Goal: Check status: Check status

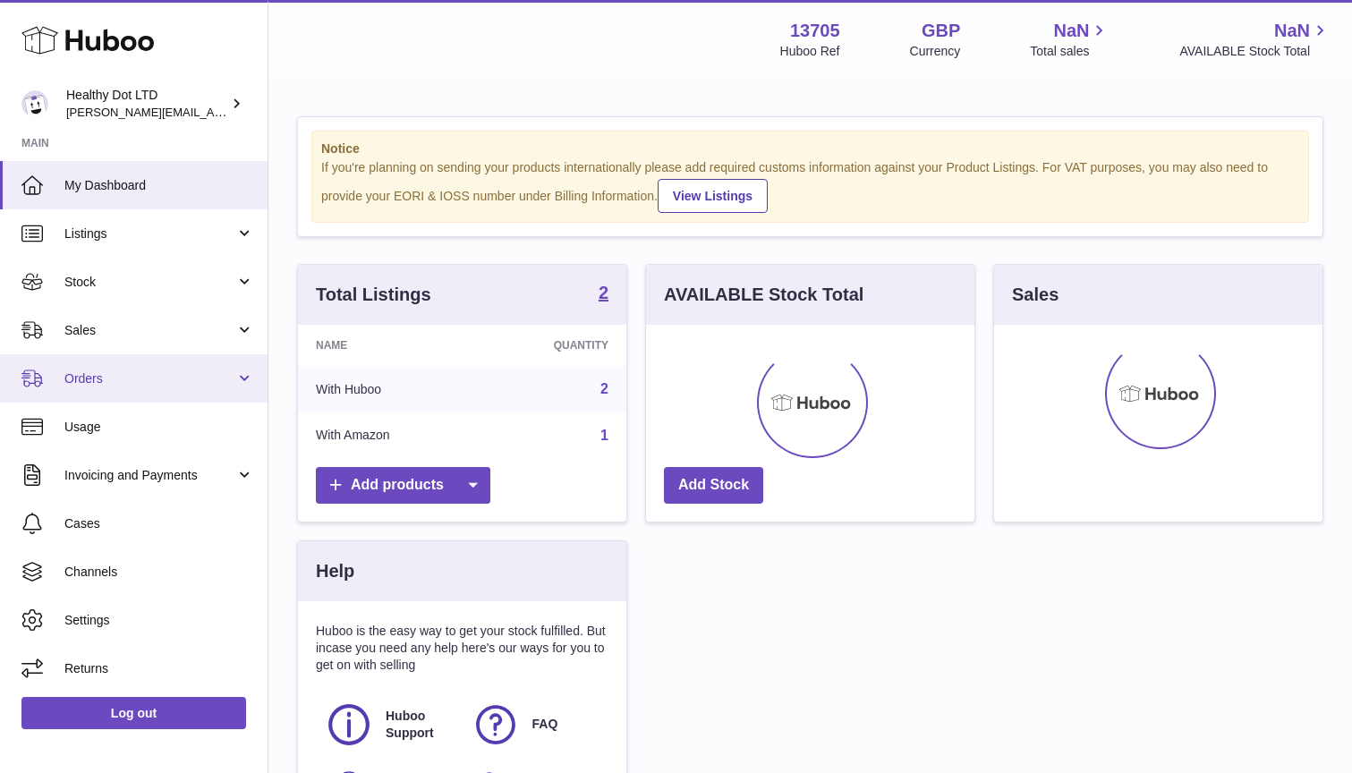
click at [101, 372] on span "Orders" at bounding box center [149, 378] width 171 height 17
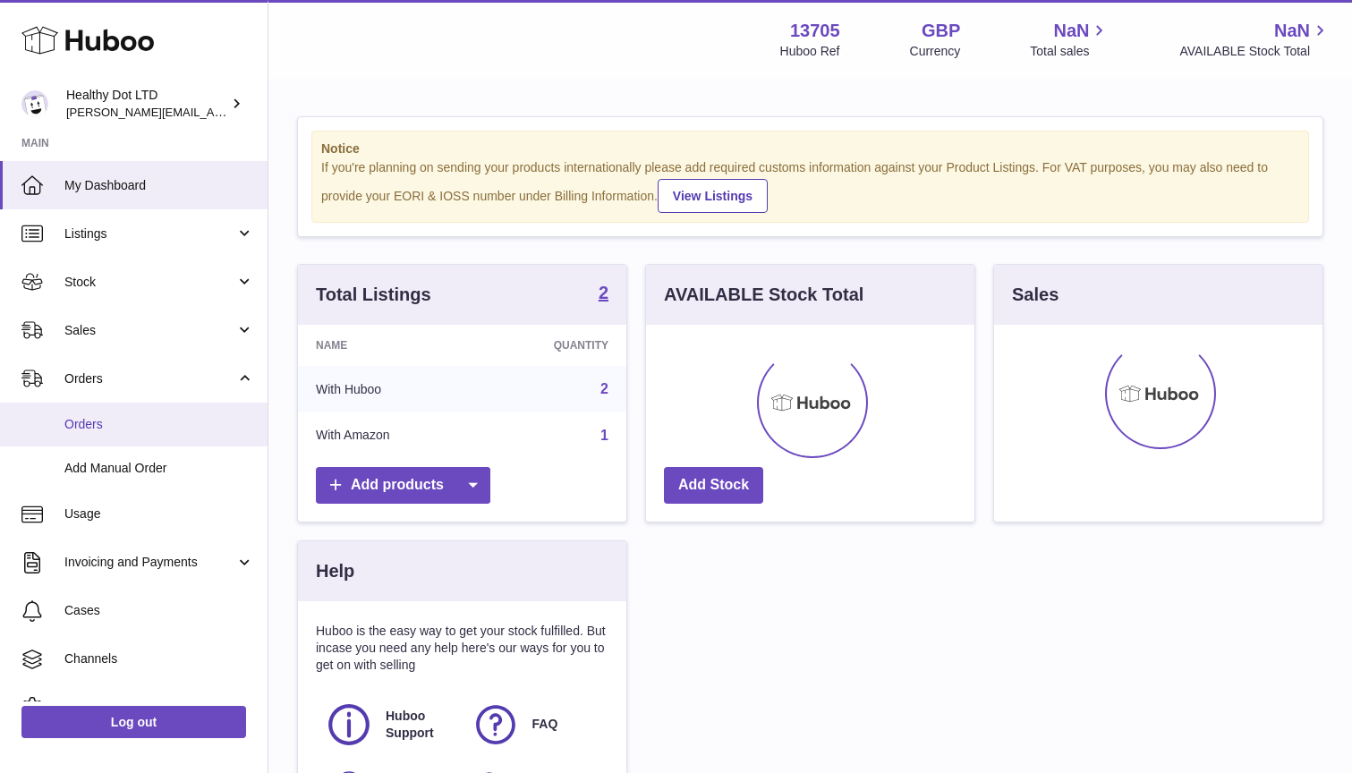
click at [115, 419] on span "Orders" at bounding box center [159, 424] width 190 height 17
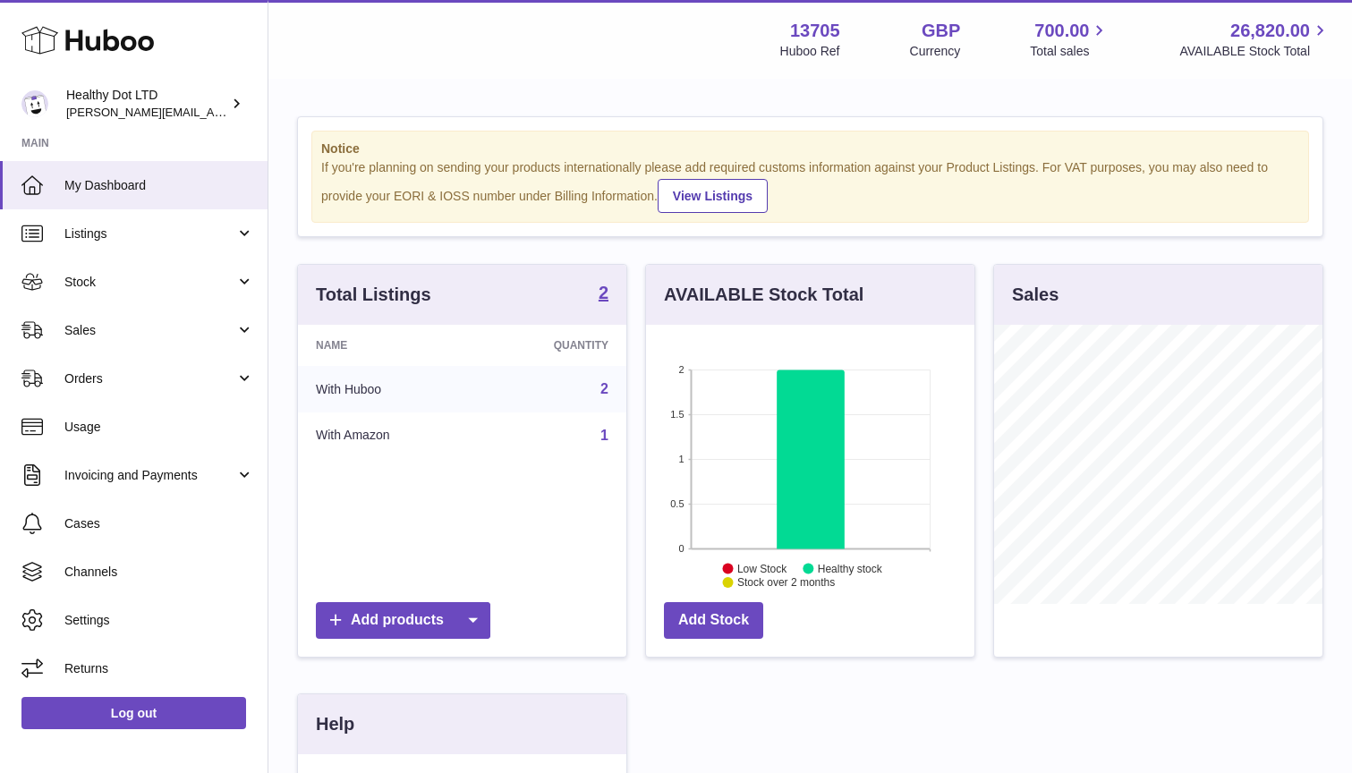
scroll to position [279, 328]
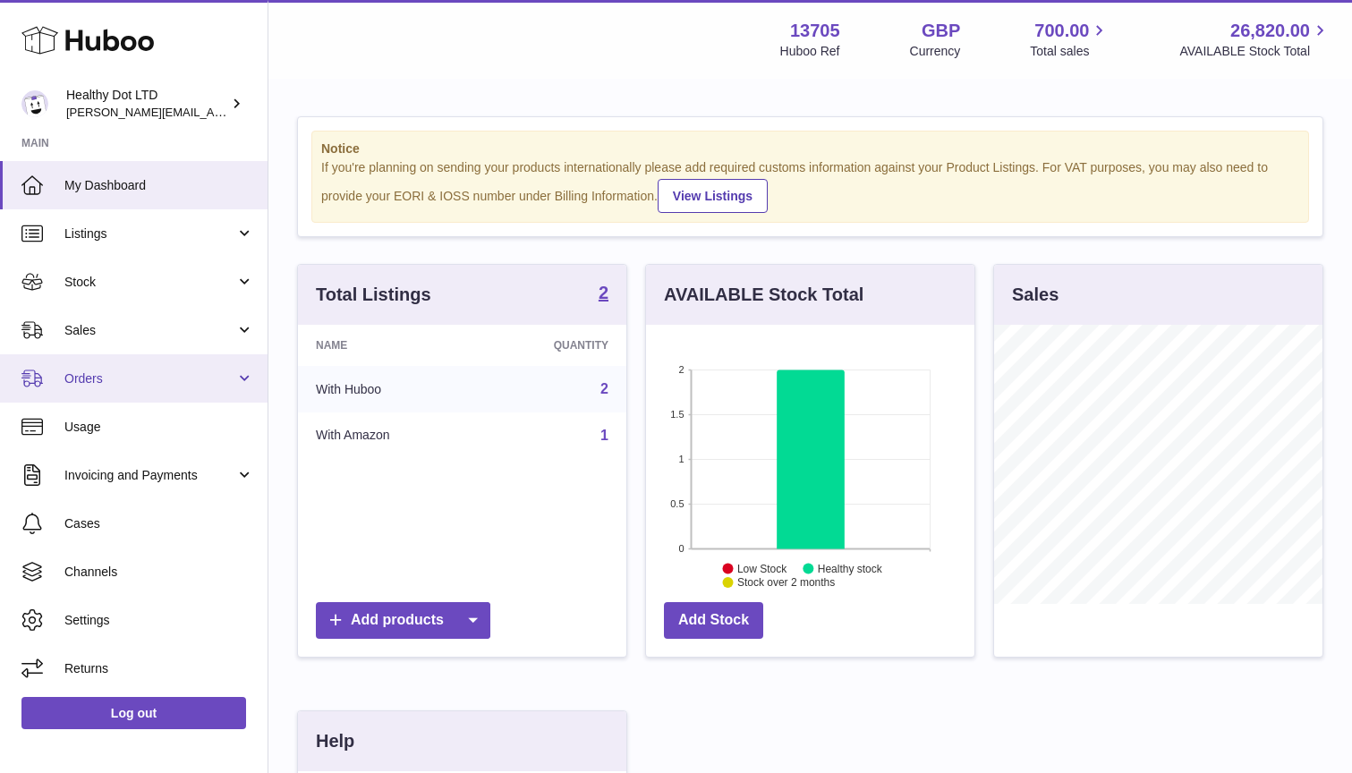
click at [173, 379] on span "Orders" at bounding box center [149, 378] width 171 height 17
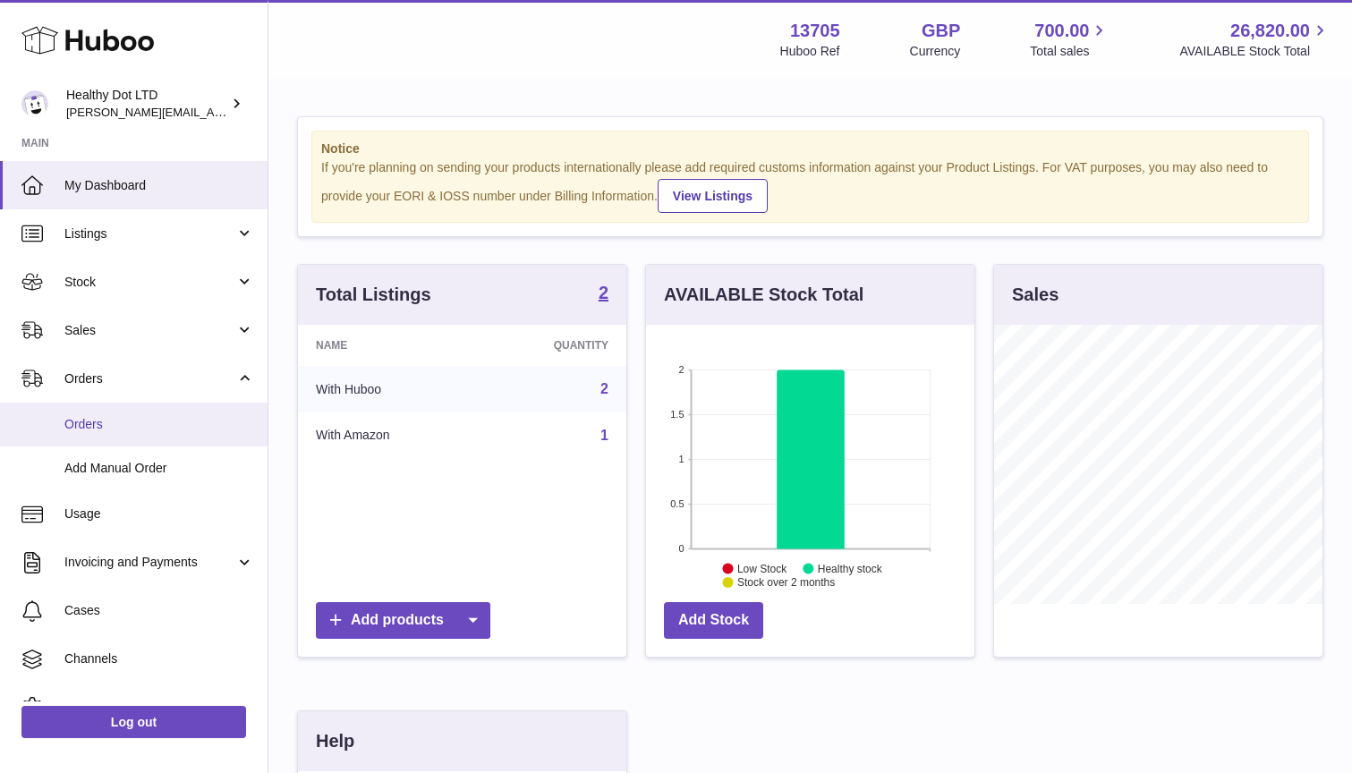
click at [173, 424] on span "Orders" at bounding box center [159, 424] width 190 height 17
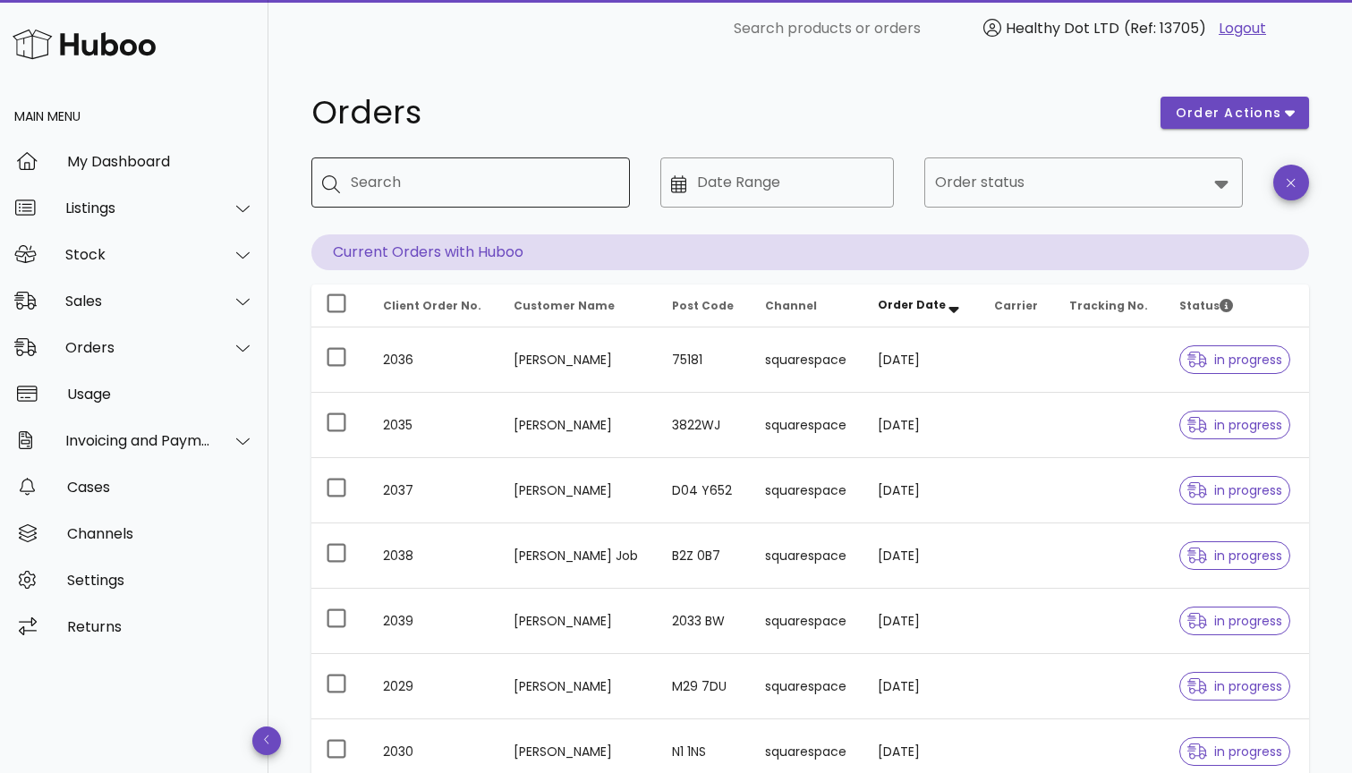
click at [433, 185] on input "Search" at bounding box center [483, 182] width 265 height 29
type input "****"
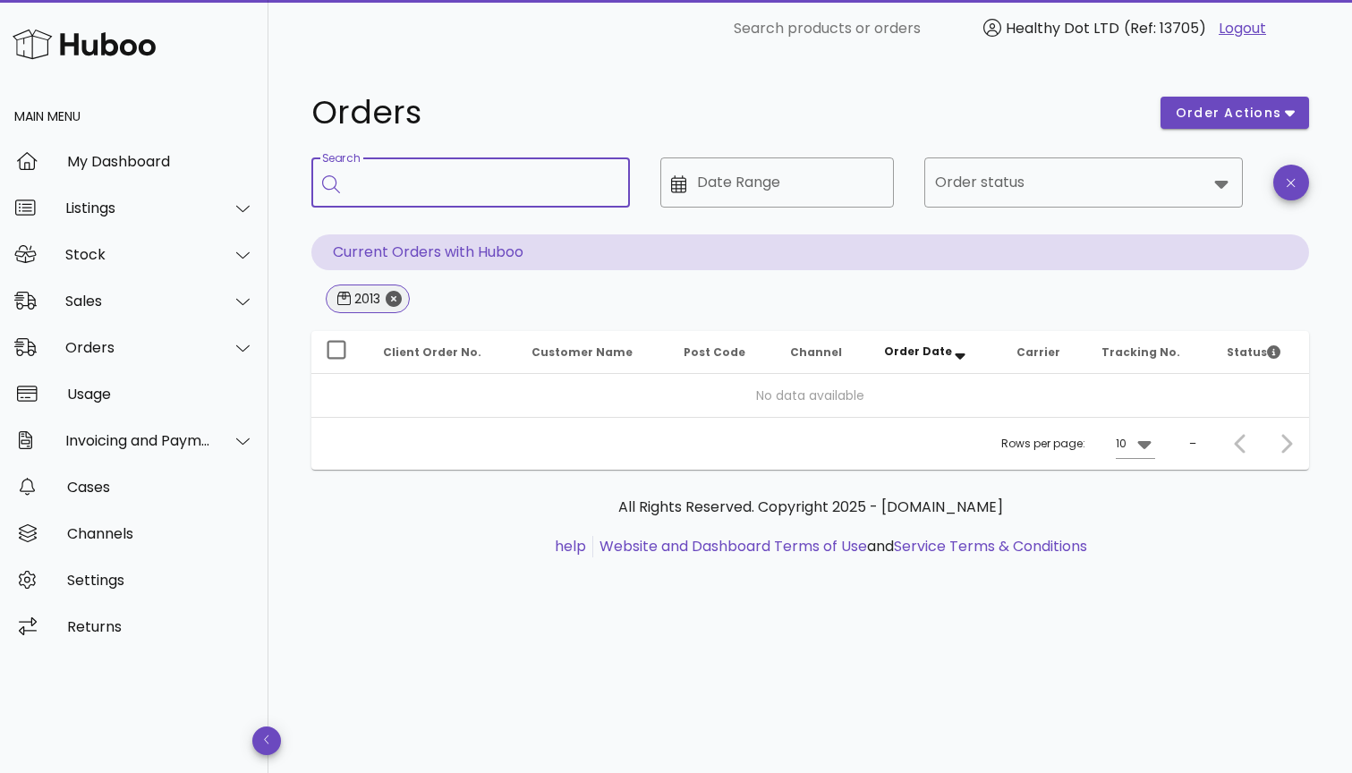
click at [396, 302] on icon "Close" at bounding box center [394, 299] width 16 height 16
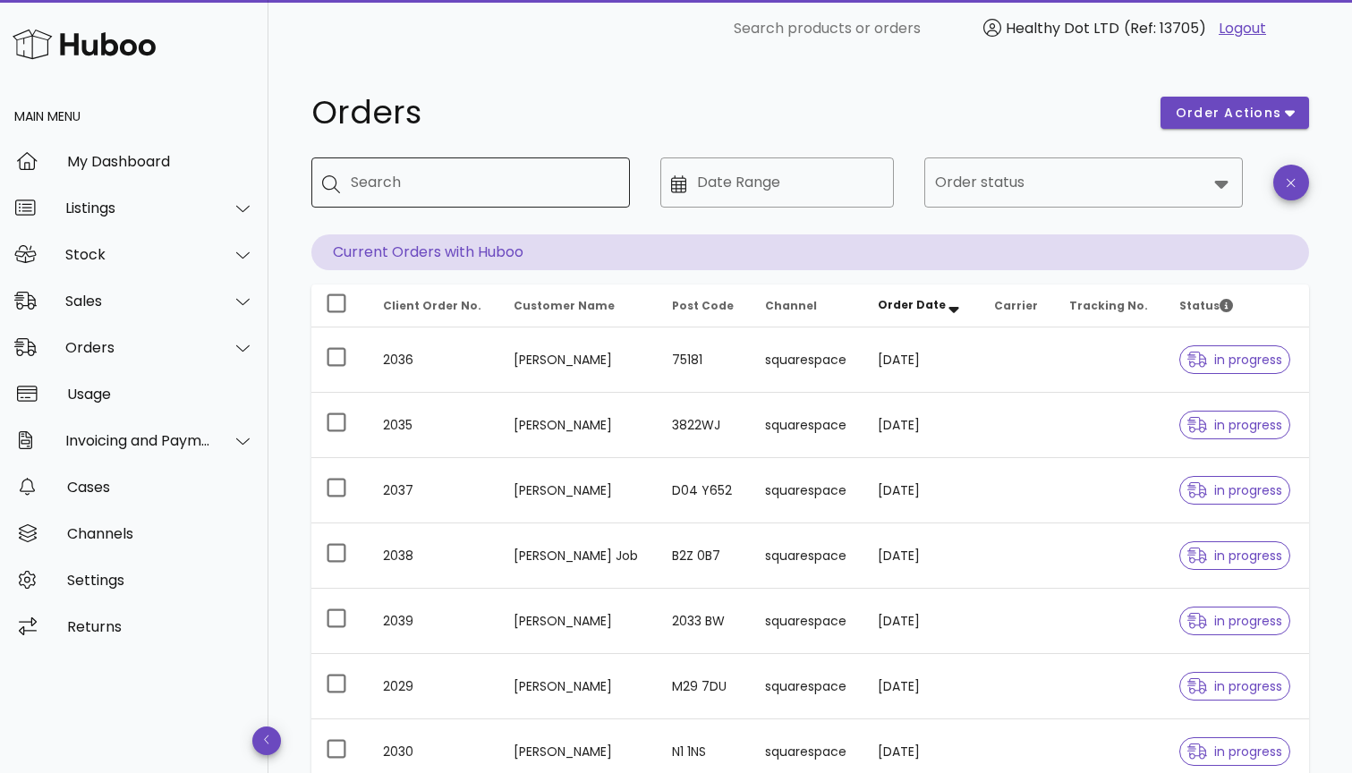
click at [421, 184] on input "Search" at bounding box center [483, 182] width 265 height 29
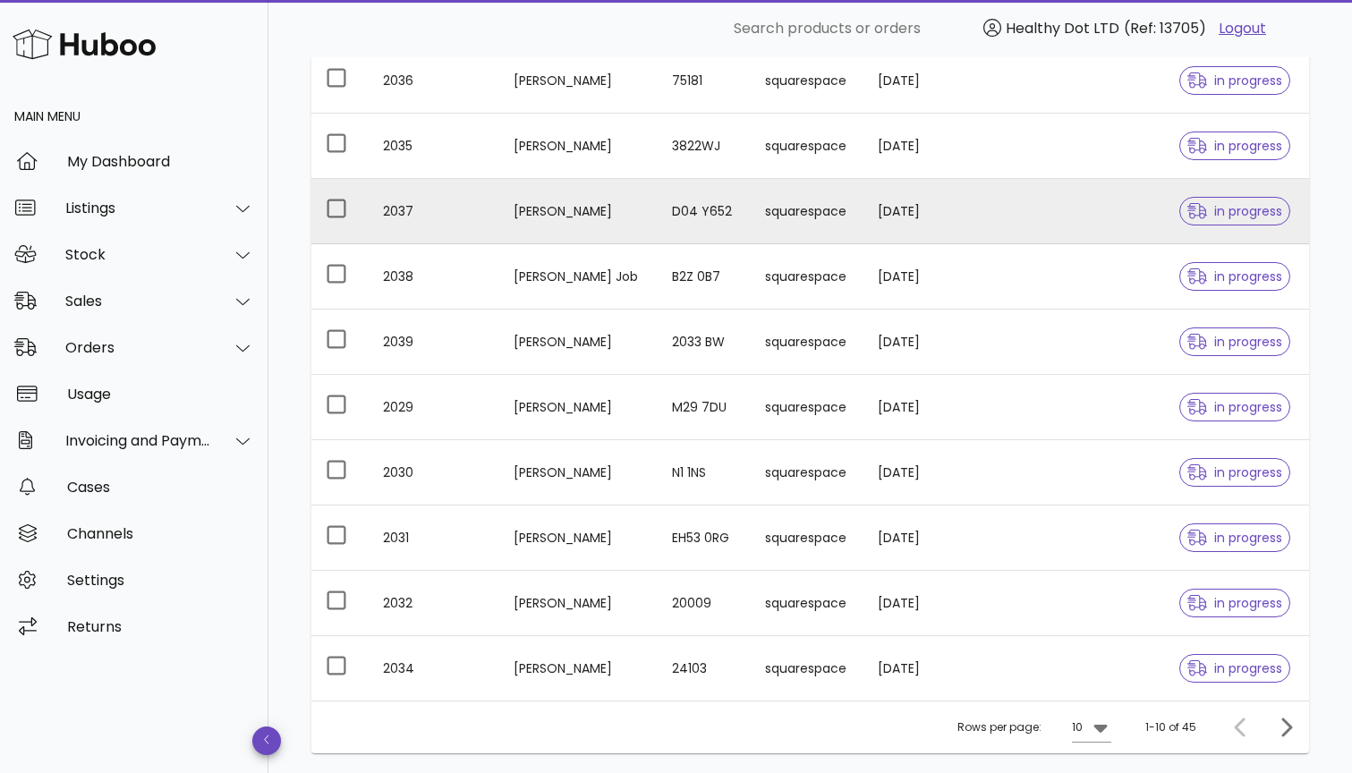
scroll to position [366, 0]
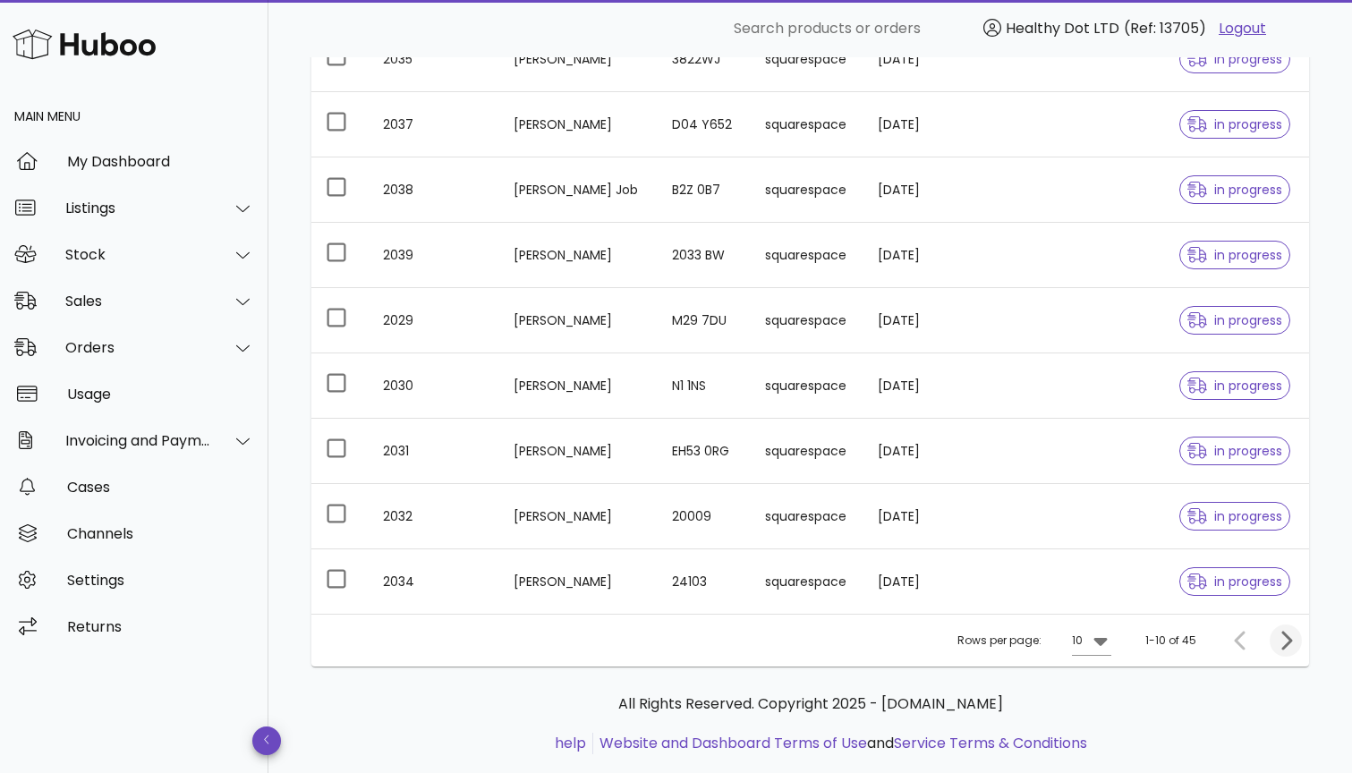
click at [1288, 634] on icon "Next page" at bounding box center [1285, 640] width 21 height 21
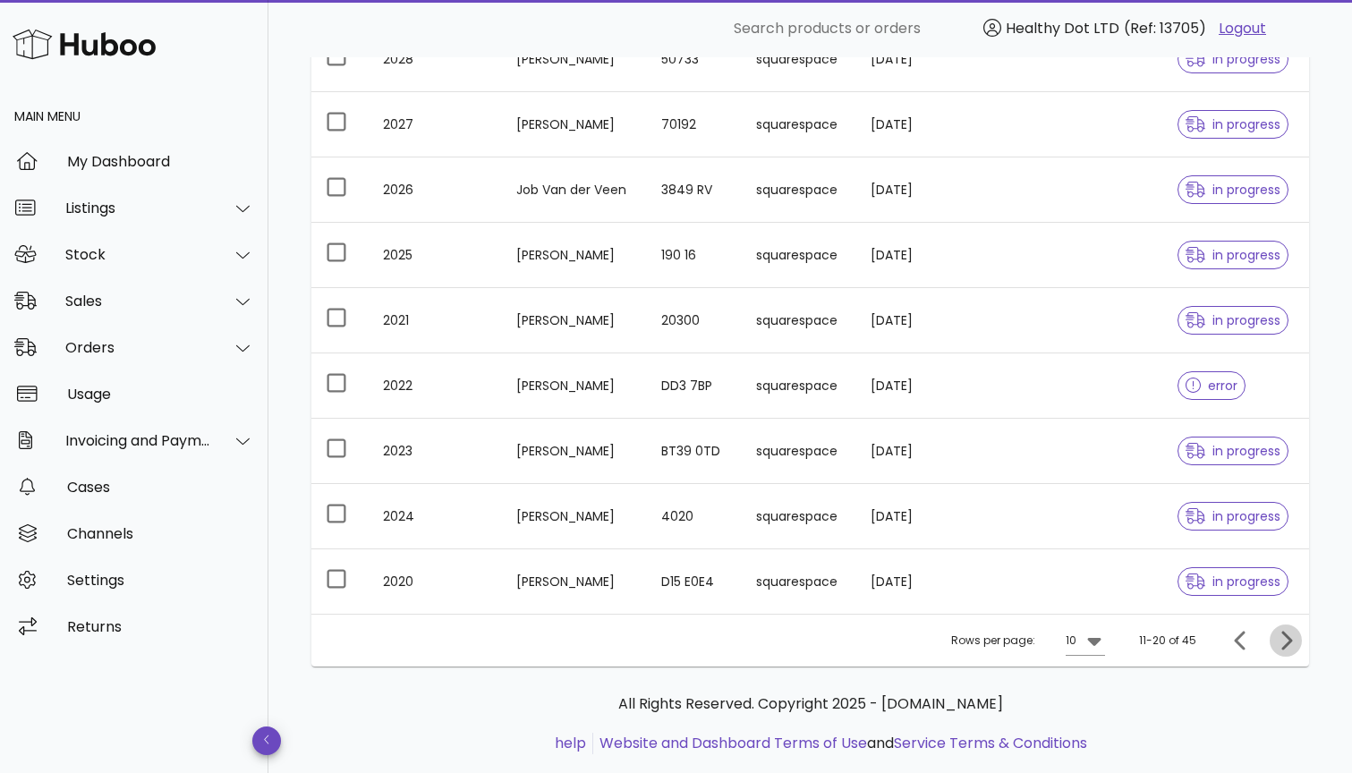
click at [1288, 634] on icon "Next page" at bounding box center [1285, 640] width 21 height 21
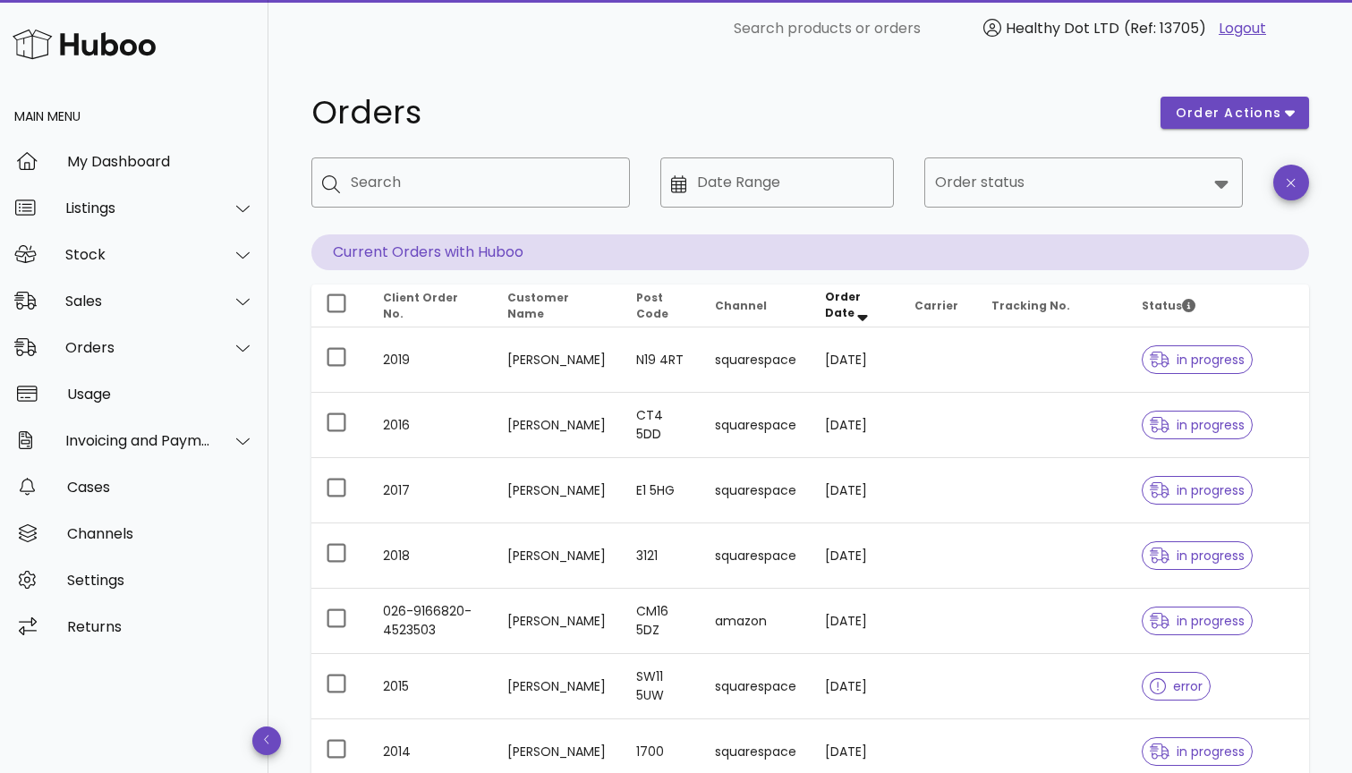
click at [448, 290] on th "Client Order No." at bounding box center [431, 306] width 124 height 43
click at [448, 303] on span "Client Order No." at bounding box center [420, 305] width 75 height 31
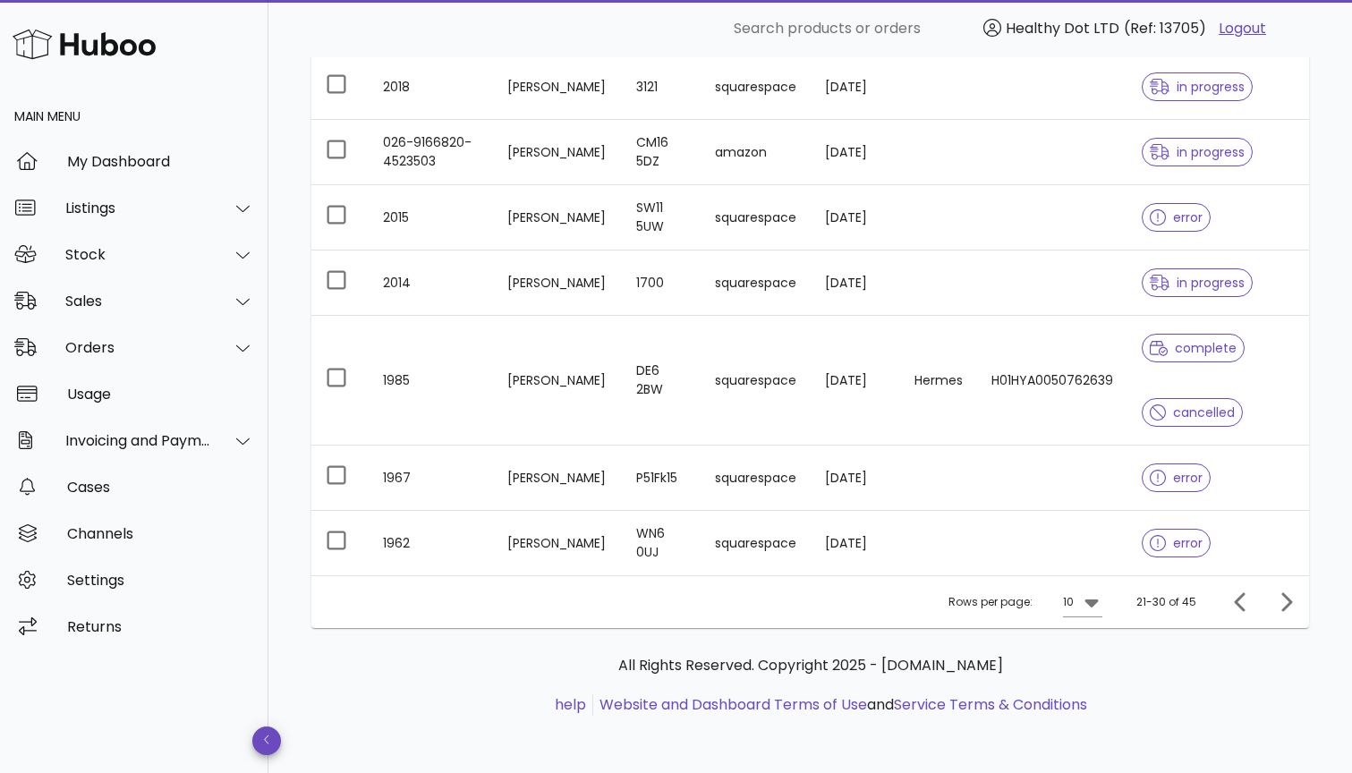
scroll to position [469, 0]
click at [1287, 600] on icon "Next page" at bounding box center [1285, 601] width 21 height 21
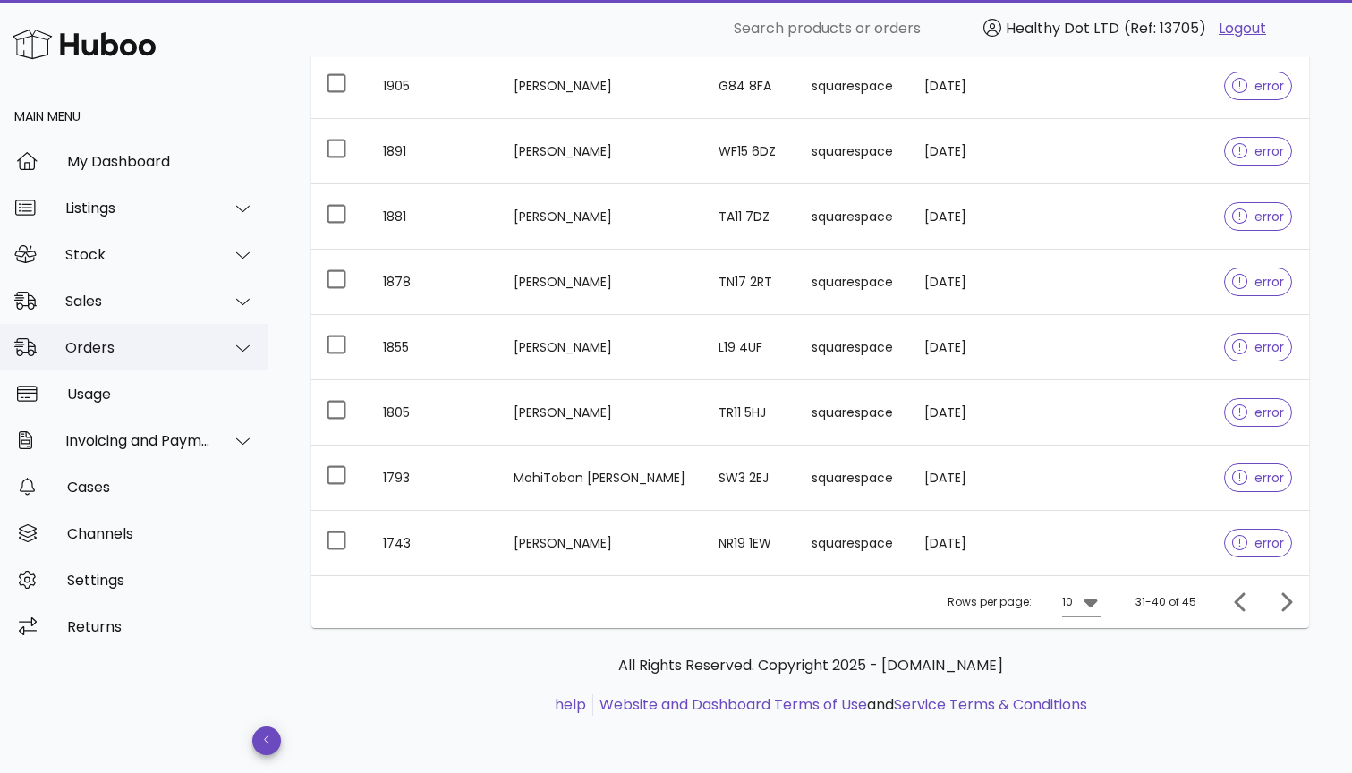
scroll to position [404, 0]
click at [234, 332] on div at bounding box center [232, 348] width 43 height 45
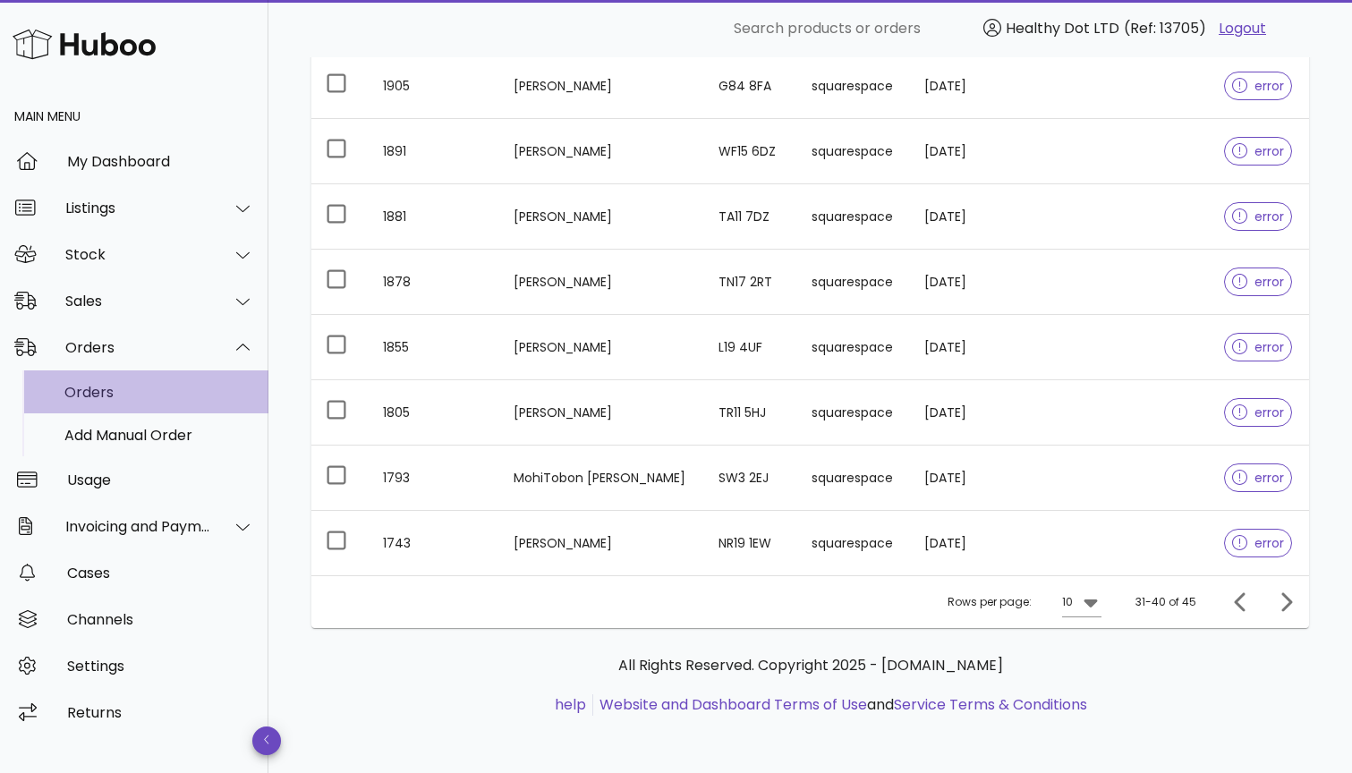
click at [220, 393] on div "Orders" at bounding box center [159, 392] width 190 height 17
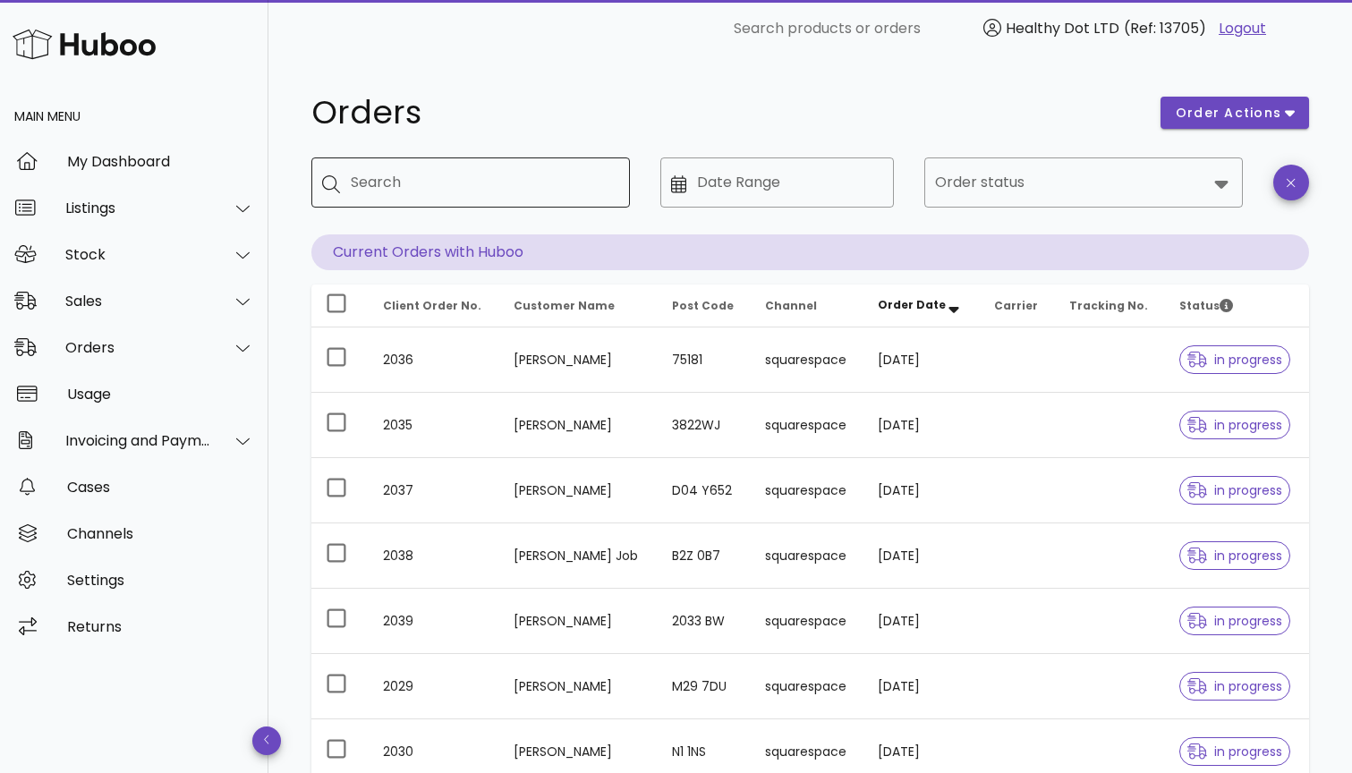
click at [506, 190] on input "Search" at bounding box center [483, 182] width 265 height 29
type input "****"
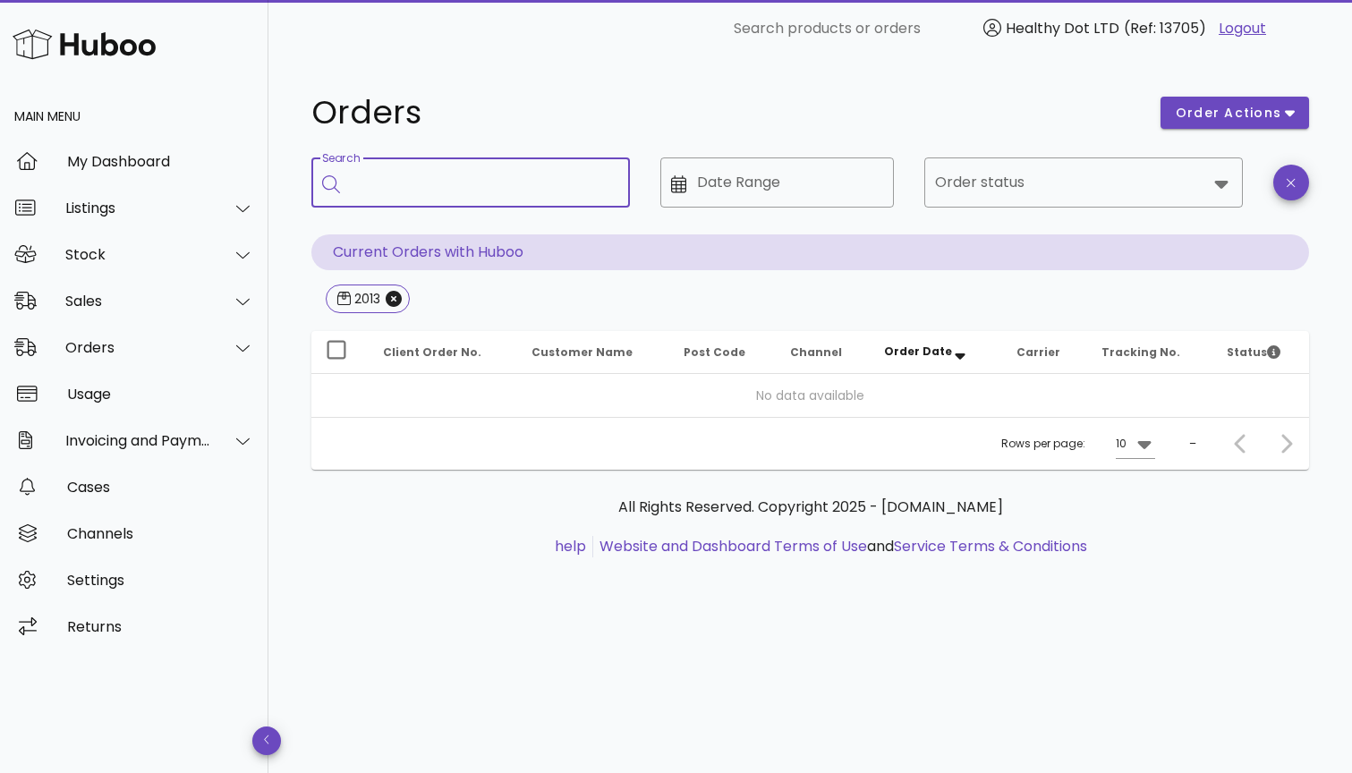
type input "*"
type input "****"
click at [485, 297] on icon "Close" at bounding box center [486, 299] width 16 height 16
click at [396, 298] on icon "Close" at bounding box center [394, 299] width 16 height 16
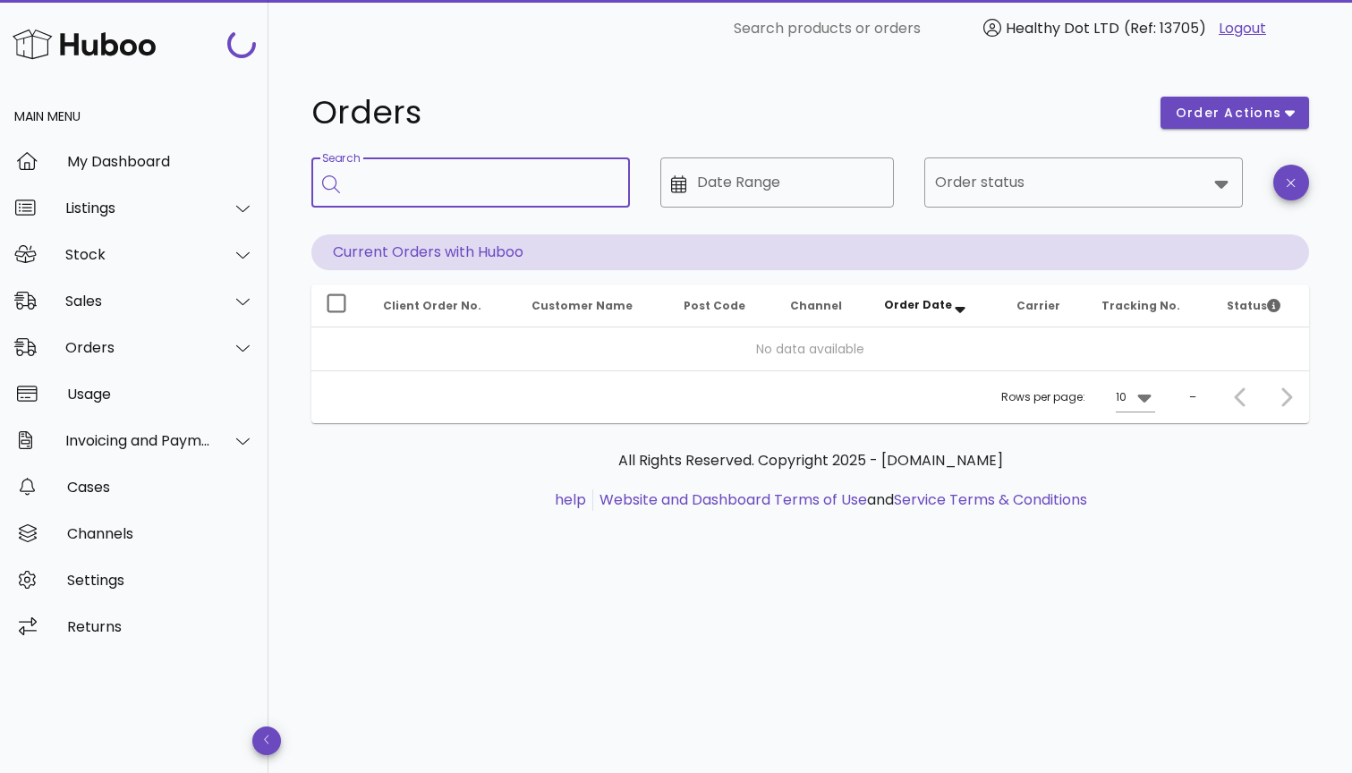
click at [399, 183] on input "Search" at bounding box center [483, 182] width 265 height 29
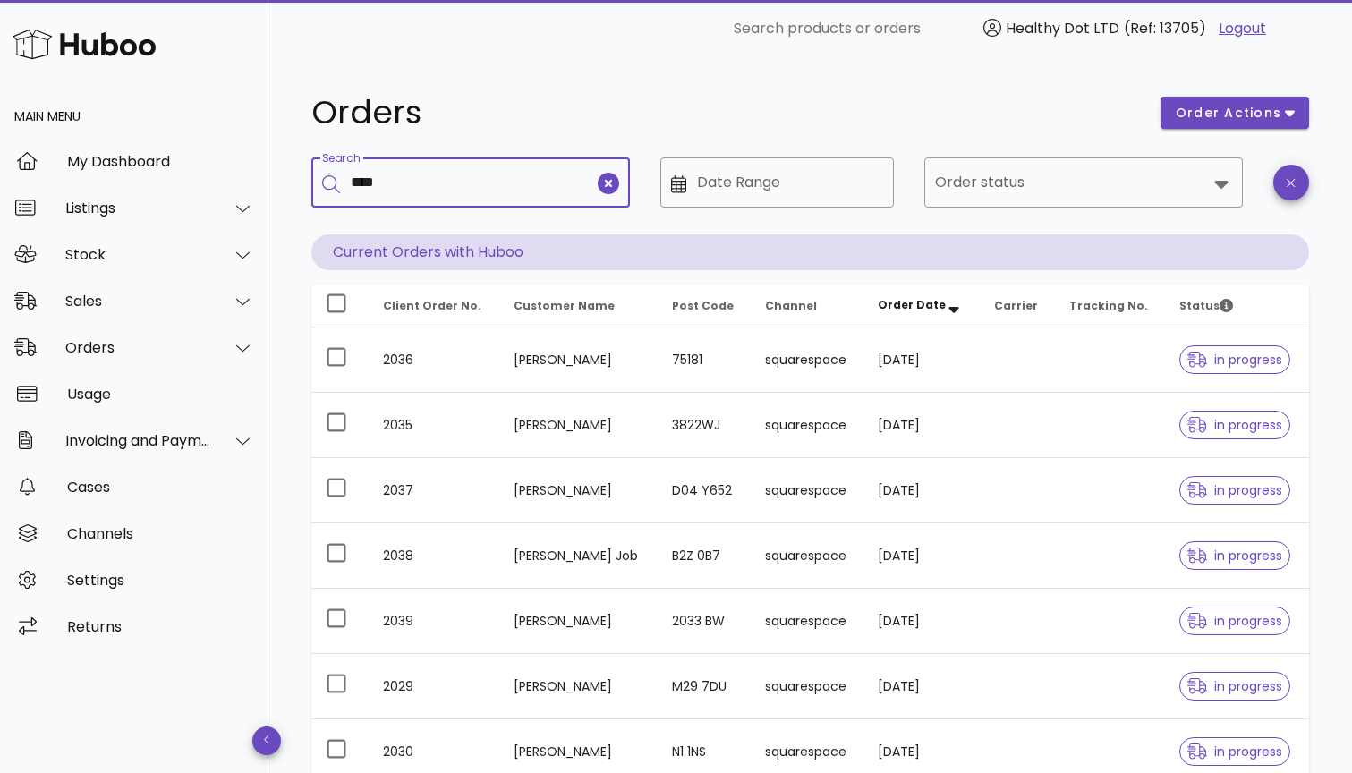
type input "****"
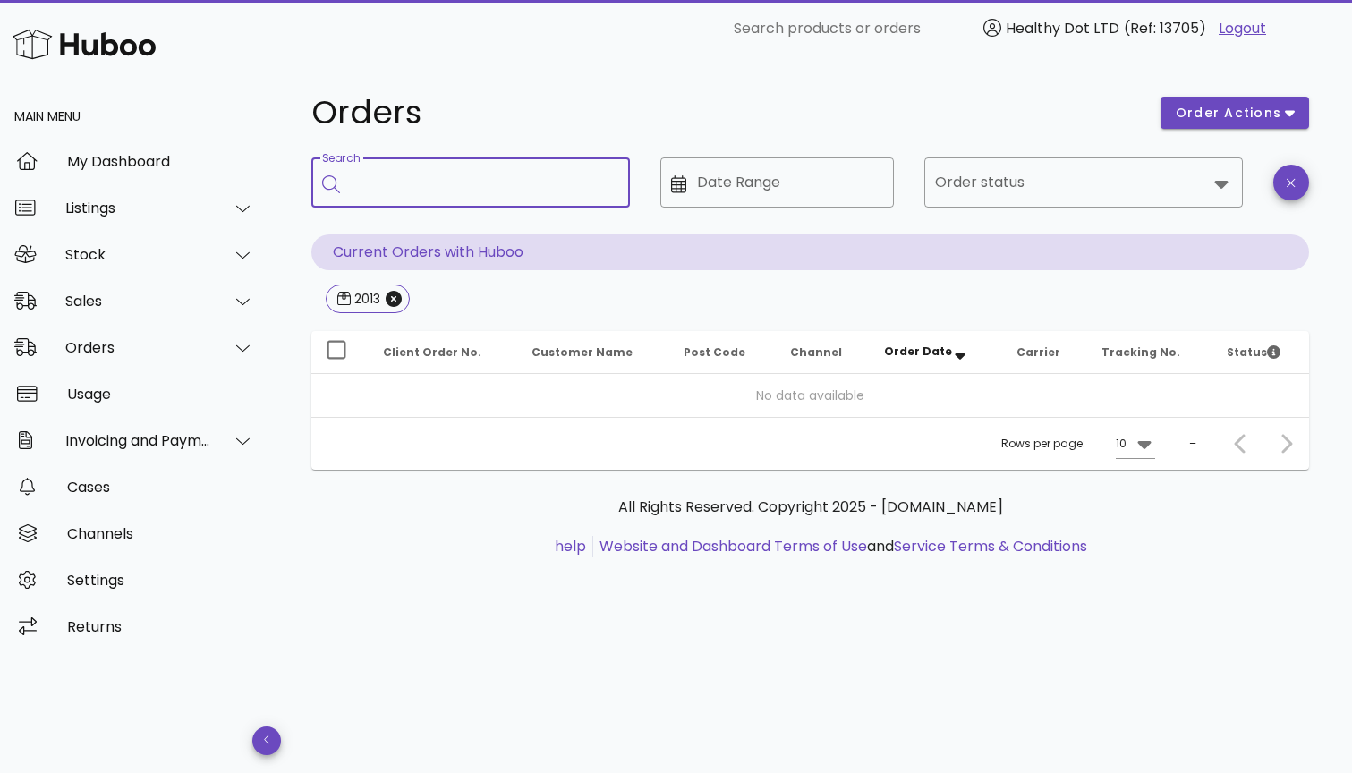
click at [687, 111] on h1 "Orders" at bounding box center [725, 113] width 828 height 32
click at [187, 360] on div "Orders" at bounding box center [134, 347] width 268 height 47
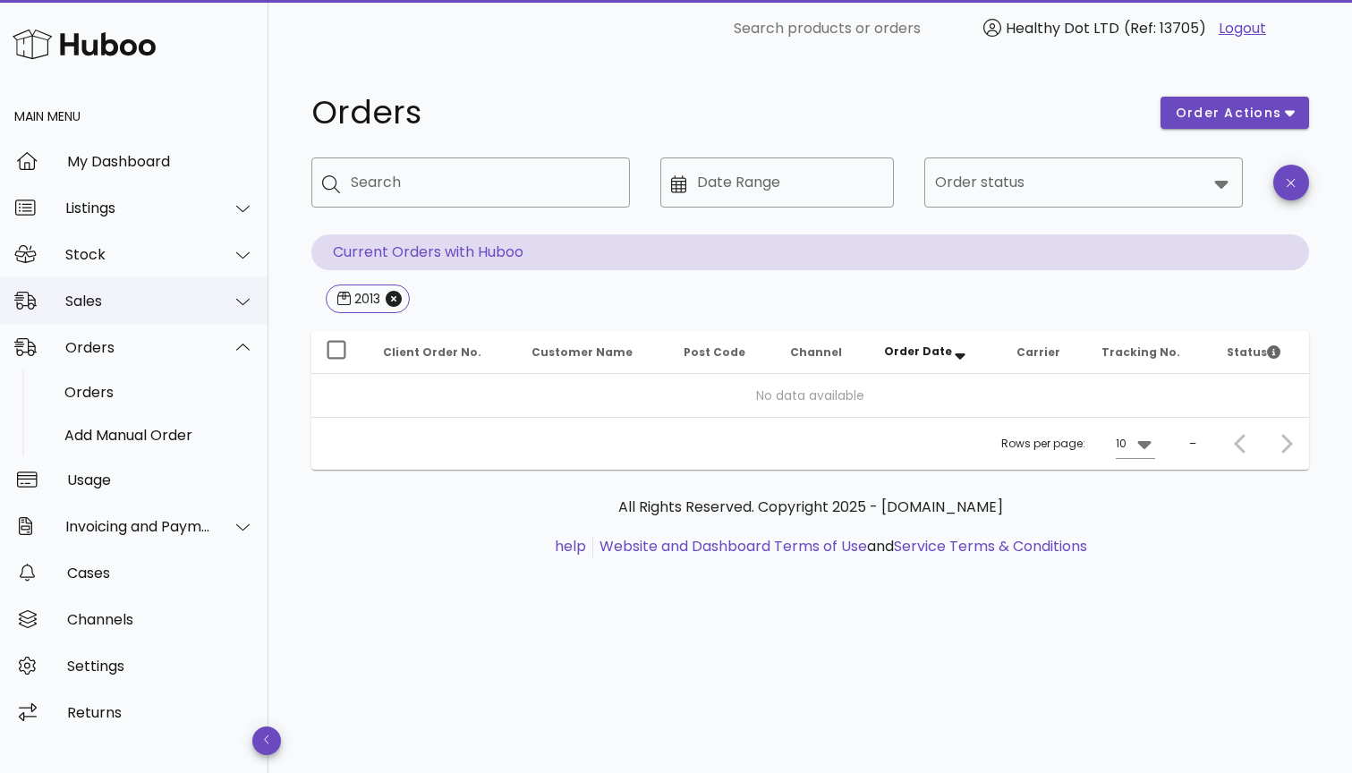
click at [192, 311] on div "Sales" at bounding box center [134, 300] width 268 height 47
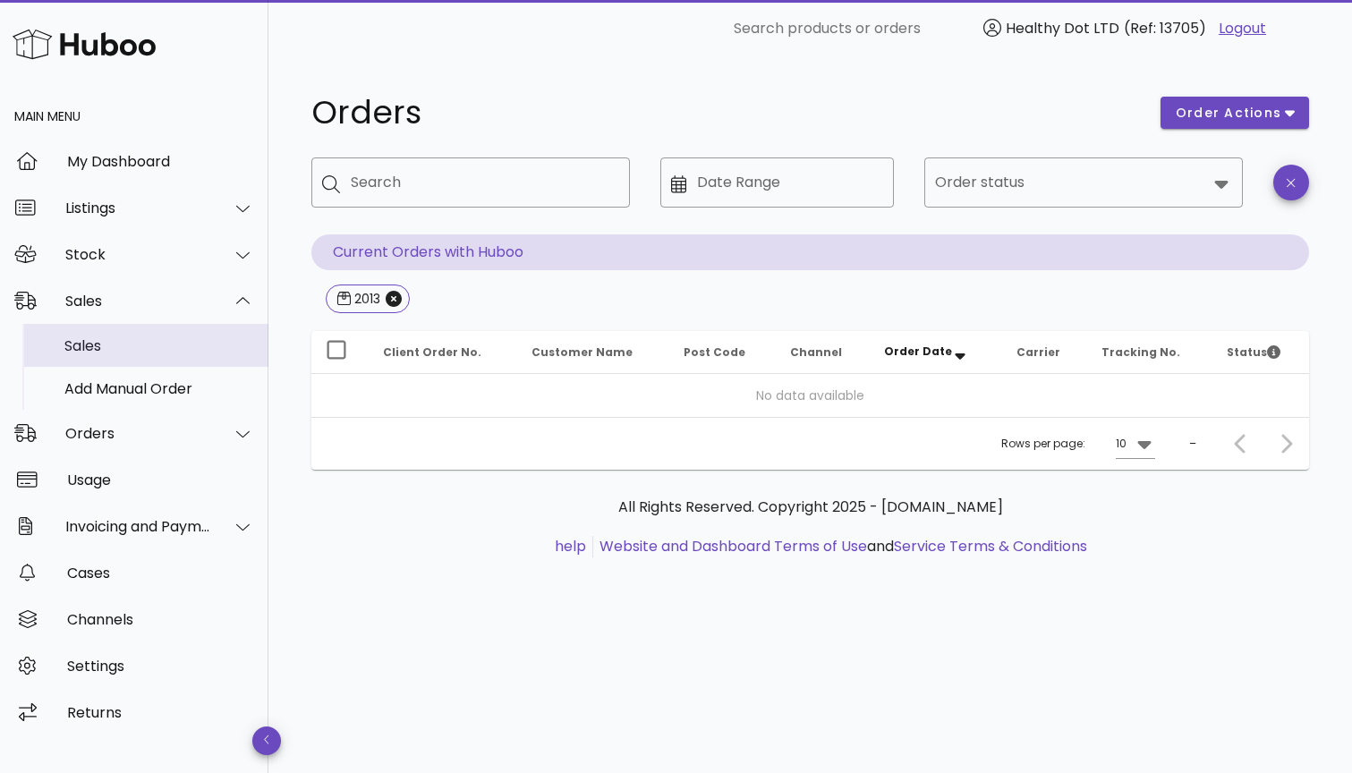
click at [192, 354] on div "Sales" at bounding box center [159, 346] width 190 height 38
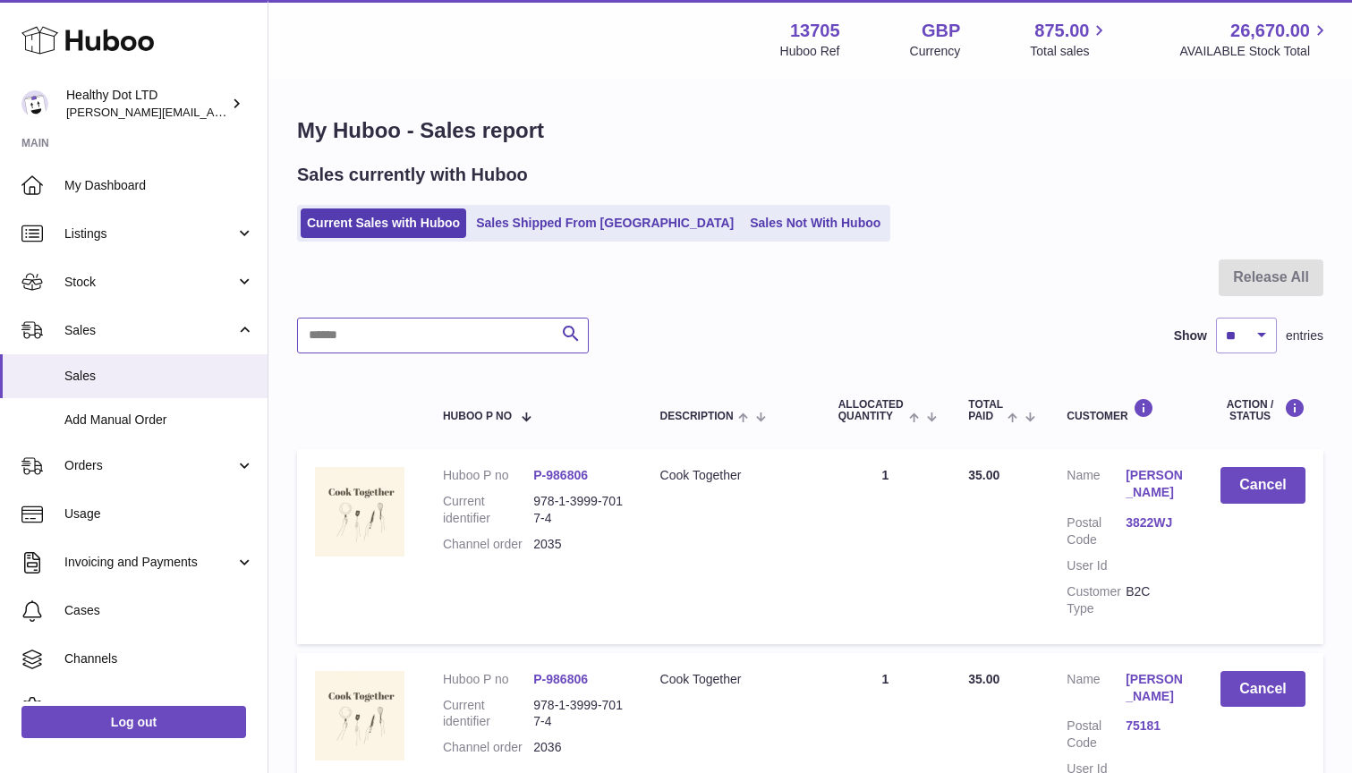
click at [445, 333] on input "text" at bounding box center [443, 336] width 292 height 36
type input "****"
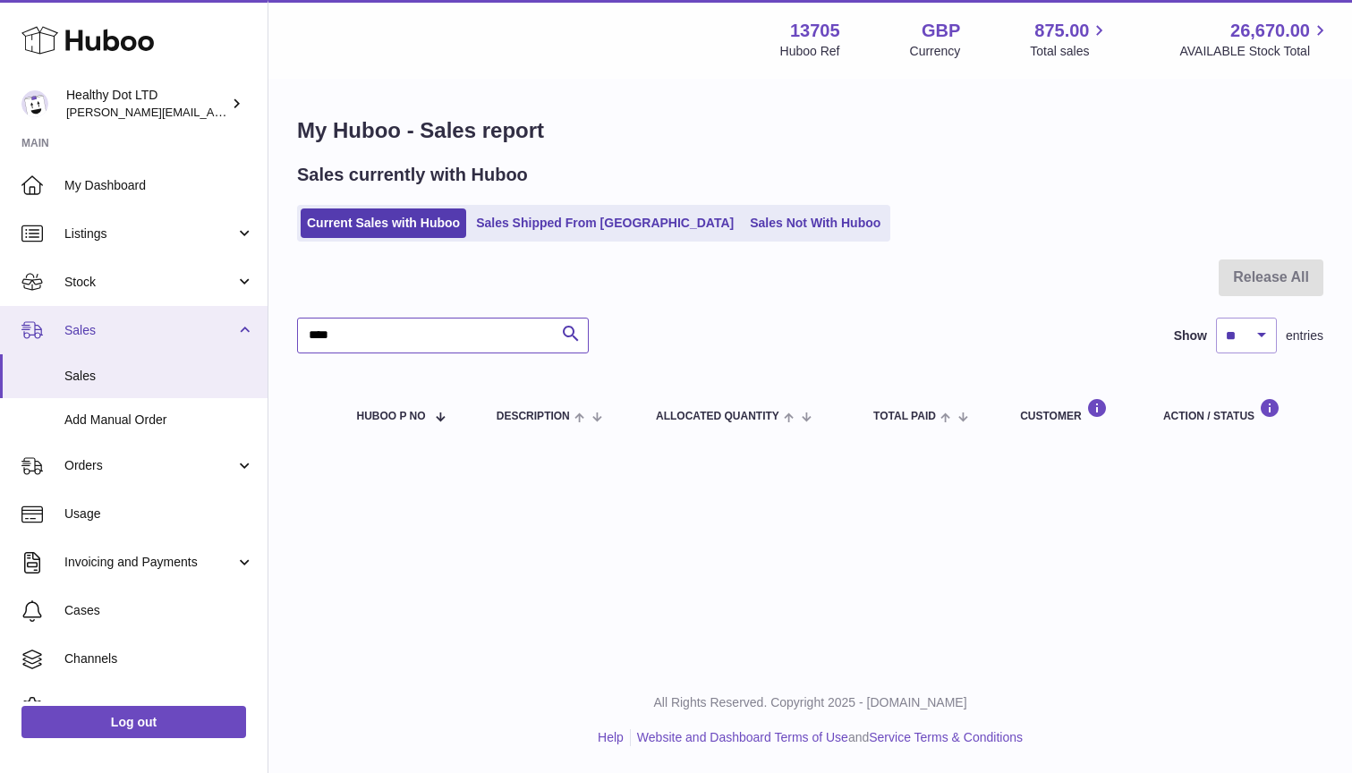
drag, startPoint x: 476, startPoint y: 331, endPoint x: 235, endPoint y: 331, distance: 240.7
click at [235, 331] on div "Huboo Healthy Dot LTD Dorothy@healthydot.com Main My Dashboard Listings Not wit…" at bounding box center [676, 386] width 1352 height 773
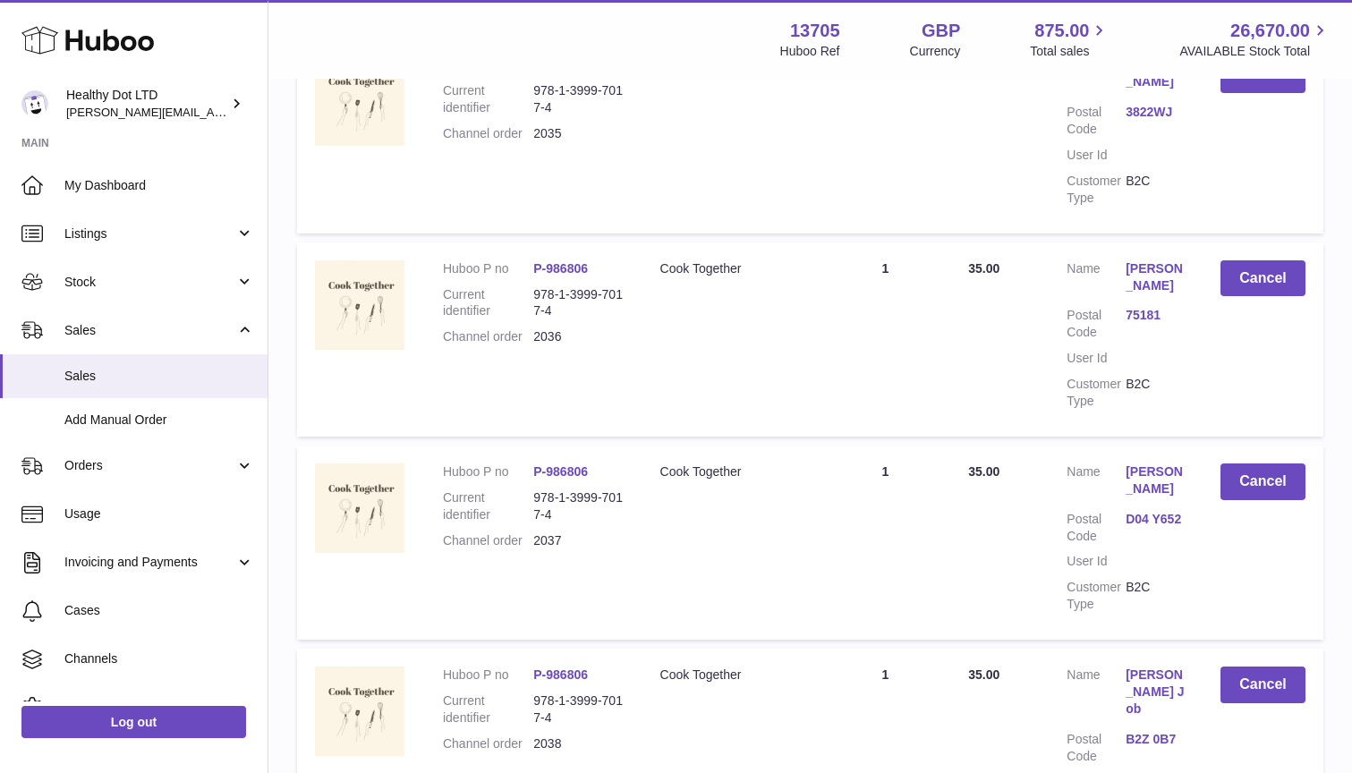
scroll to position [45, 0]
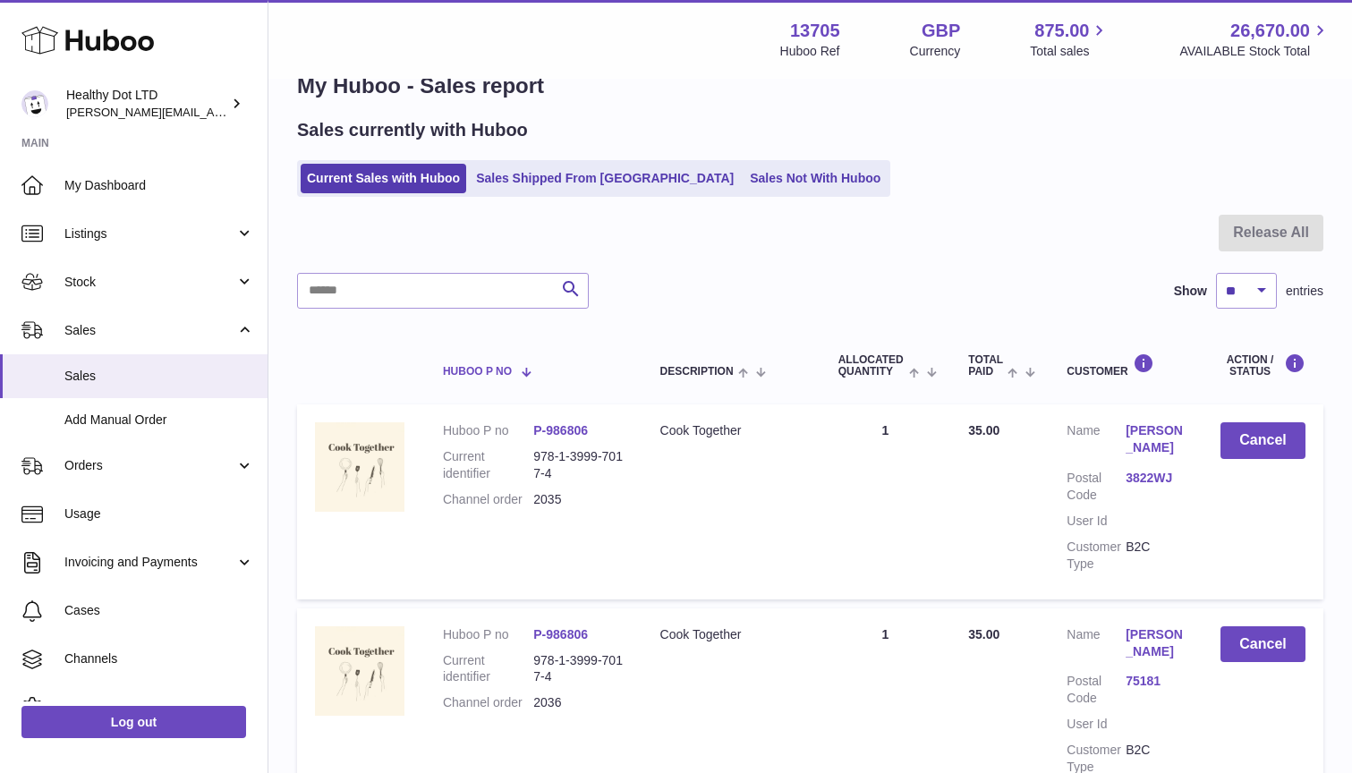
click at [522, 370] on span at bounding box center [519, 371] width 15 height 14
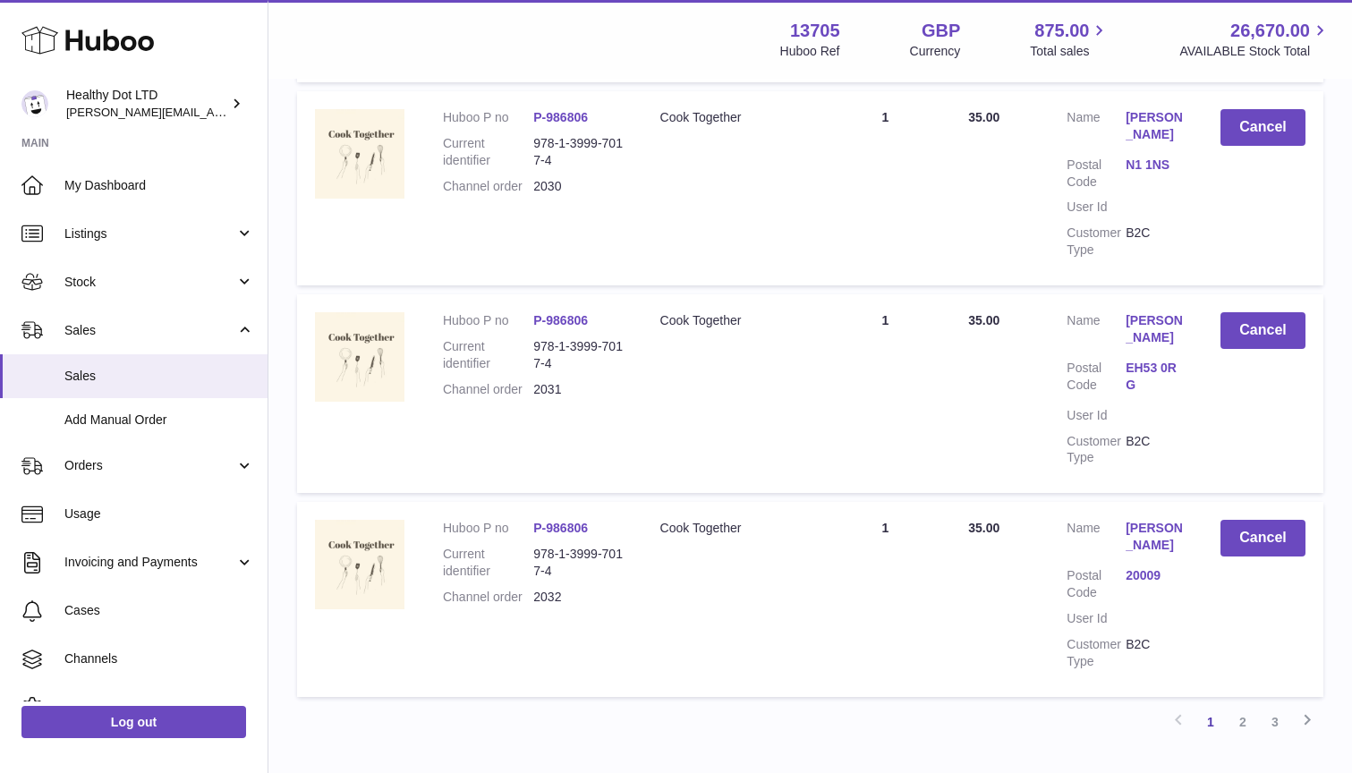
scroll to position [1800, 0]
click at [1245, 704] on link "2" at bounding box center [1243, 720] width 32 height 32
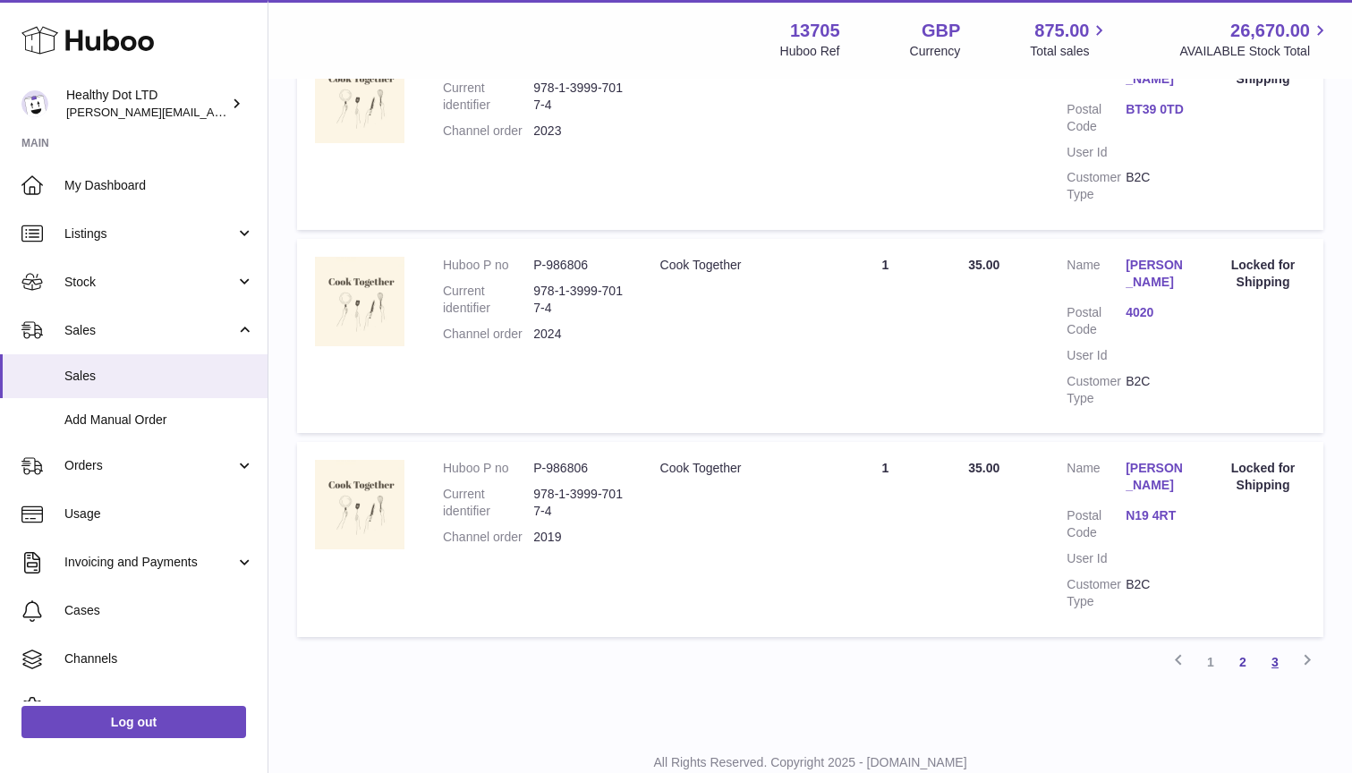
click at [1280, 646] on link "3" at bounding box center [1275, 662] width 32 height 32
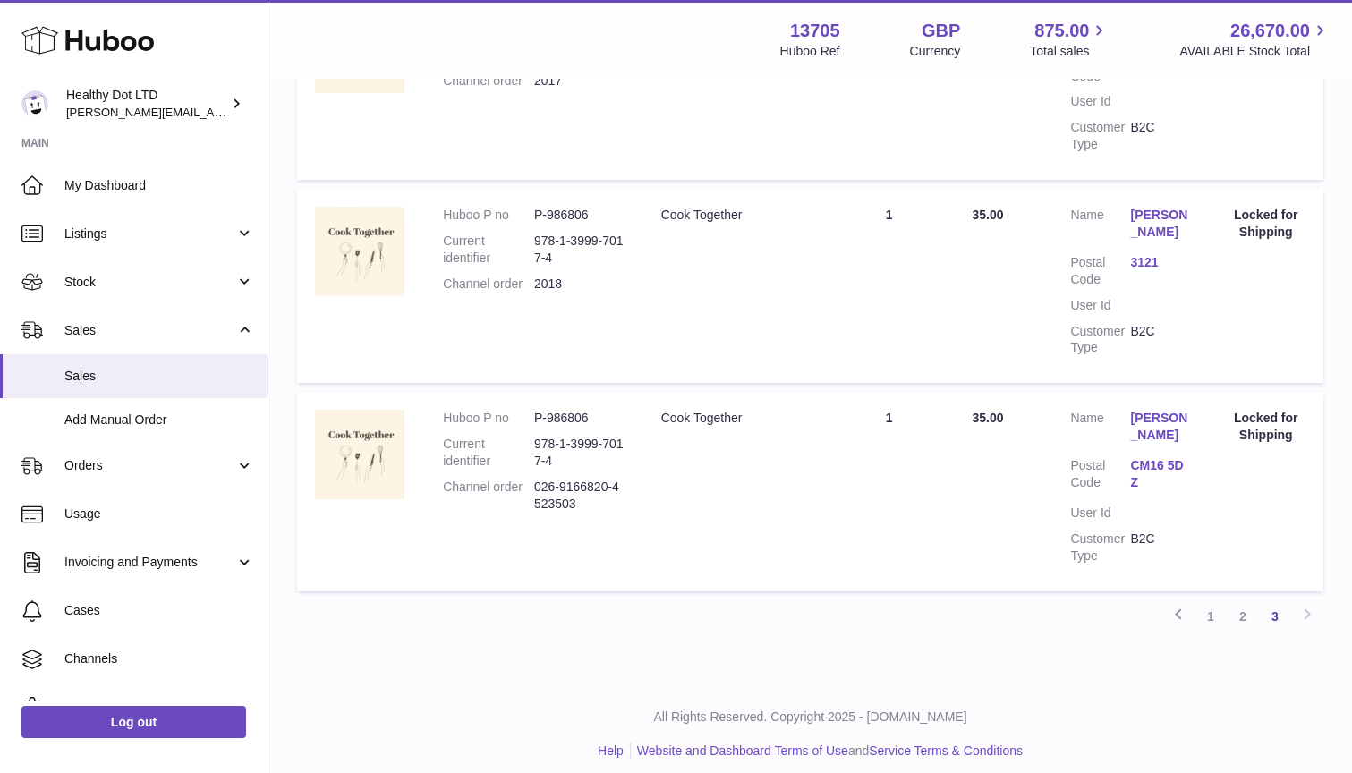
scroll to position [869, 0]
click at [1308, 603] on div "Previous 1 2 3 Next" at bounding box center [810, 618] width 1026 height 32
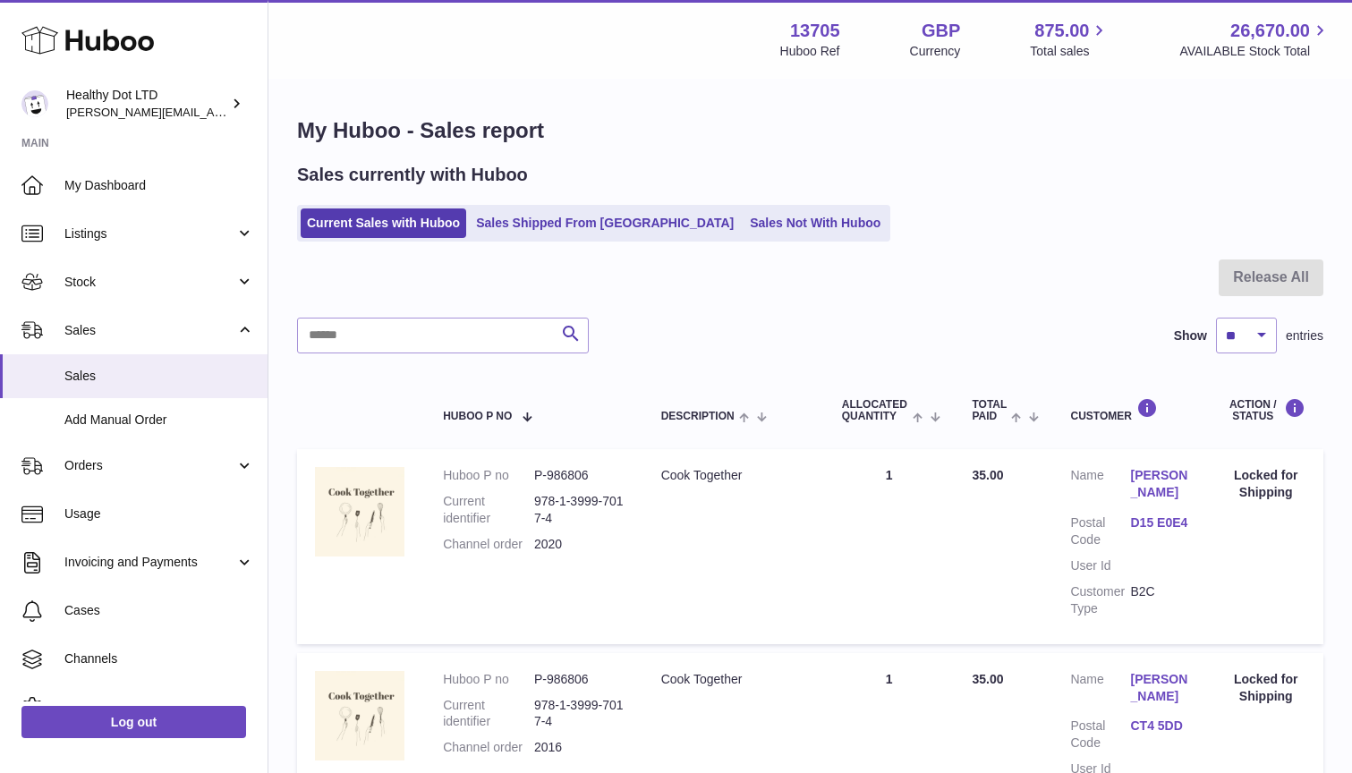
scroll to position [0, 0]
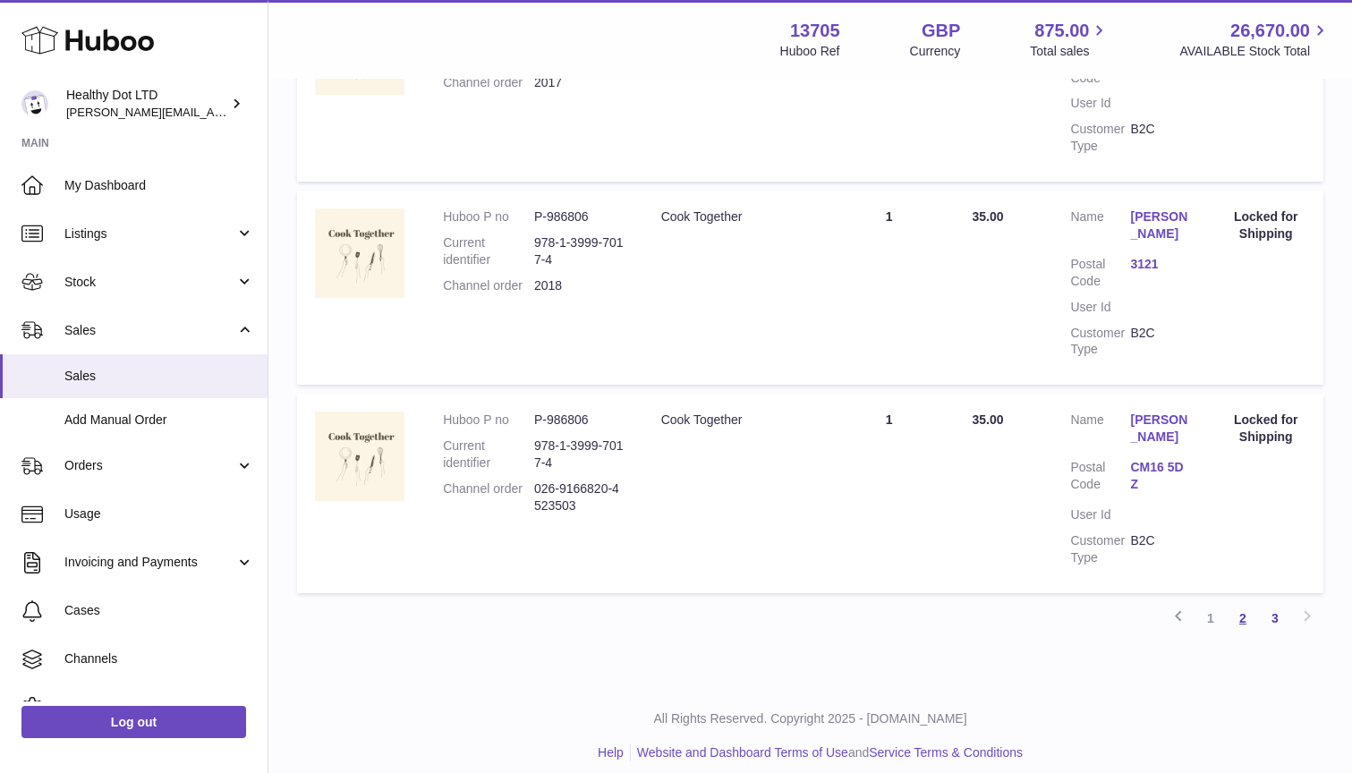
click at [1246, 603] on link "2" at bounding box center [1243, 618] width 32 height 32
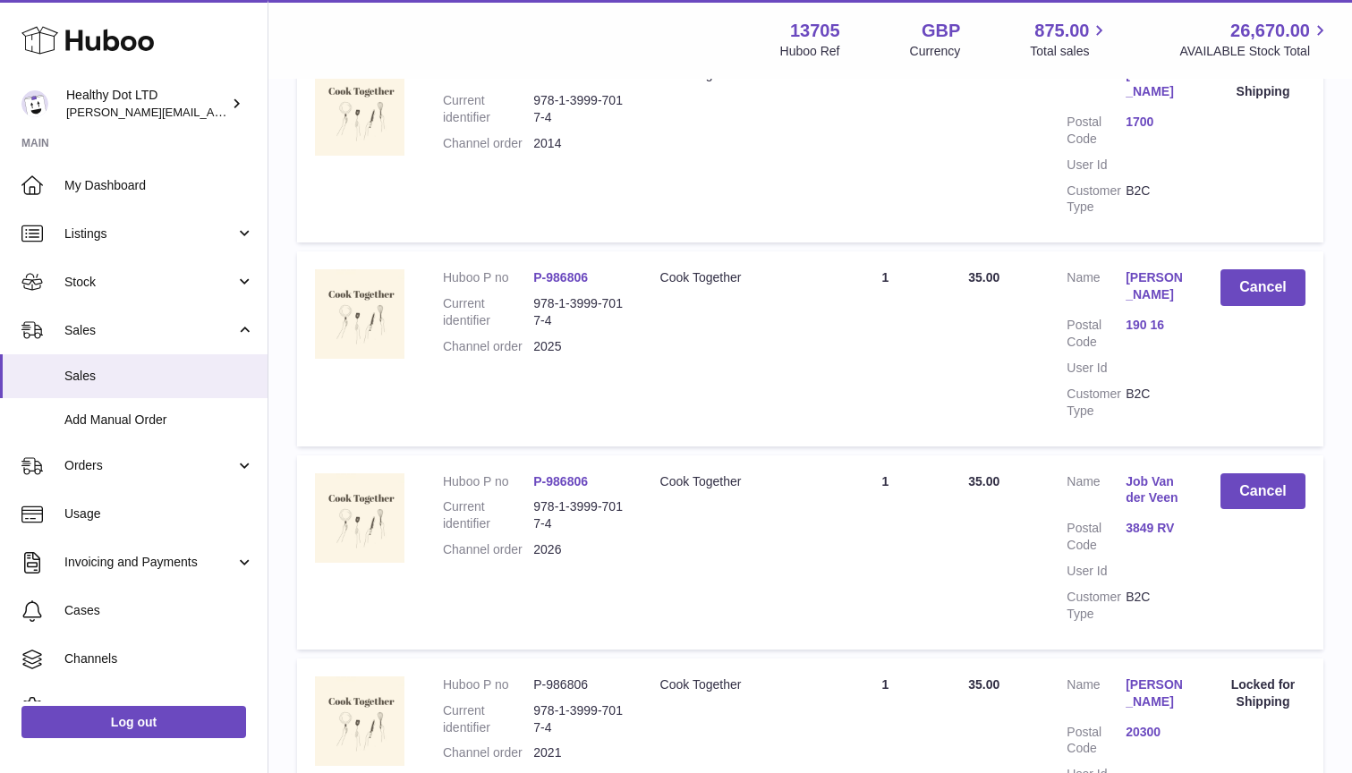
scroll to position [822, 0]
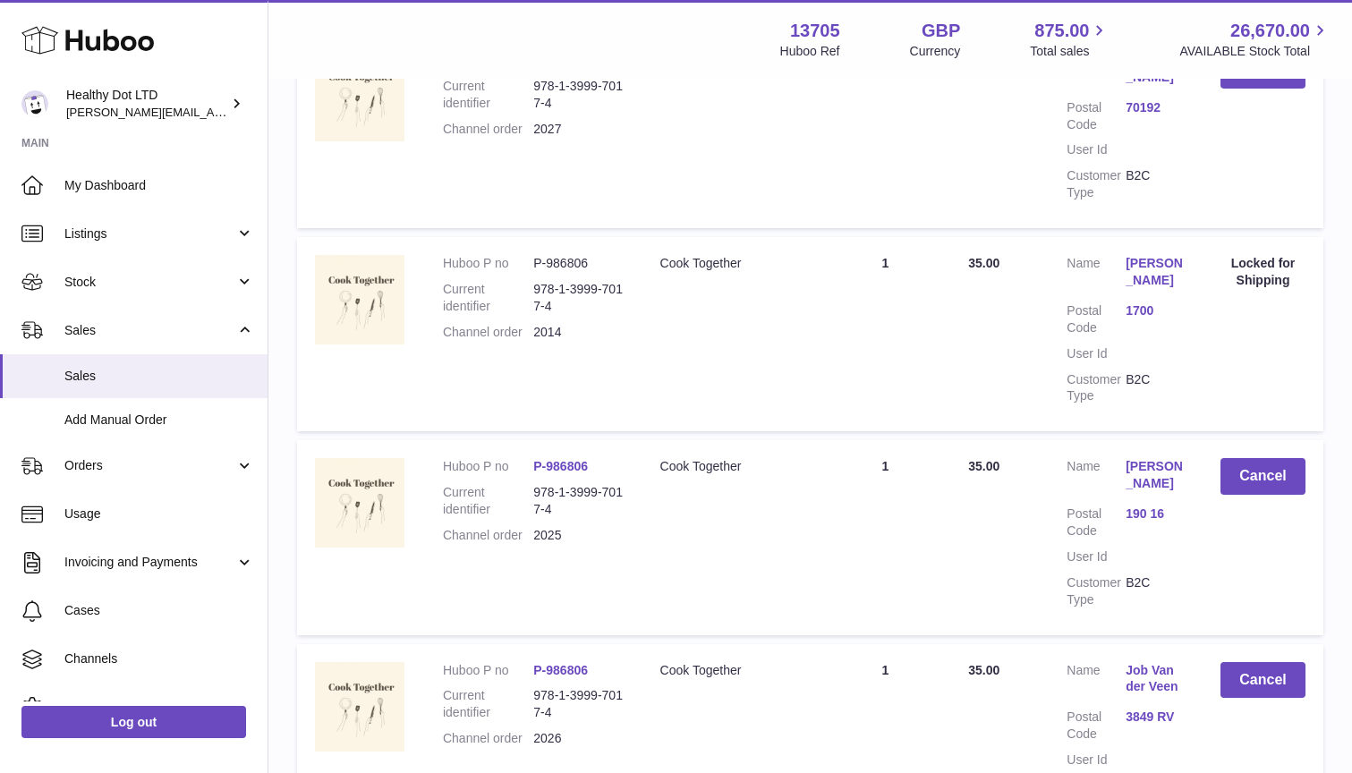
drag, startPoint x: 1246, startPoint y: 256, endPoint x: 1216, endPoint y: 256, distance: 29.5
click at [1246, 256] on div "Locked for Shipping" at bounding box center [1263, 272] width 85 height 34
click at [1147, 256] on link "Teodora Hristova" at bounding box center [1155, 272] width 59 height 34
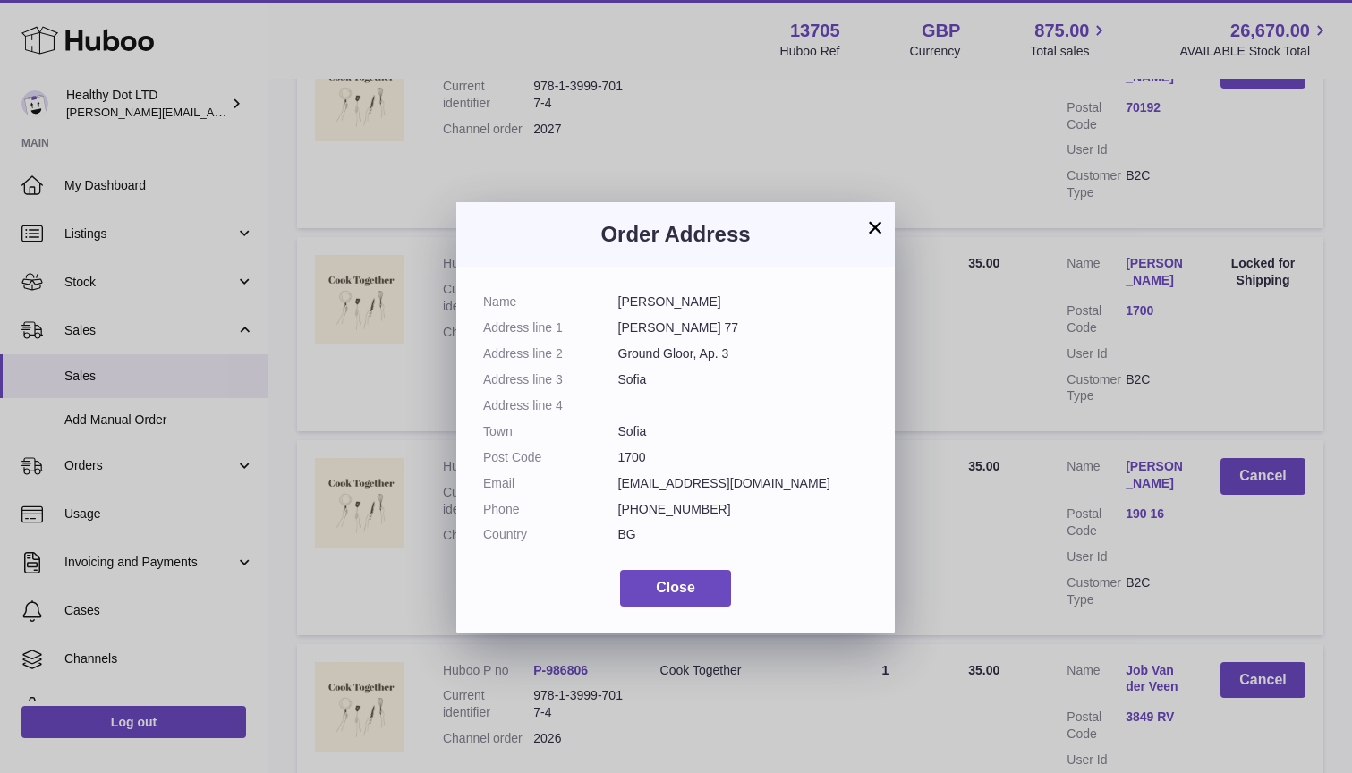
click at [875, 233] on button "×" at bounding box center [874, 227] width 21 height 21
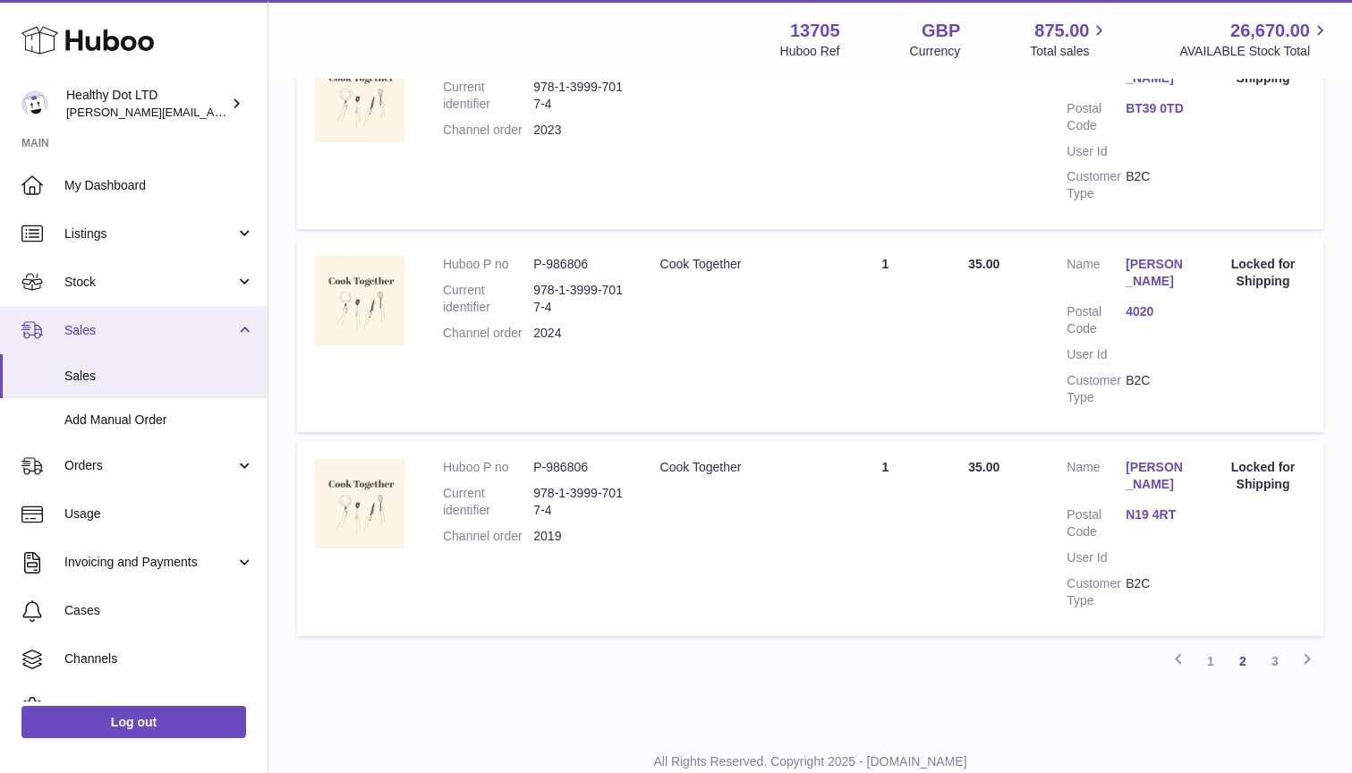
scroll to position [1837, 0]
click at [114, 365] on link "Sales" at bounding box center [134, 376] width 268 height 44
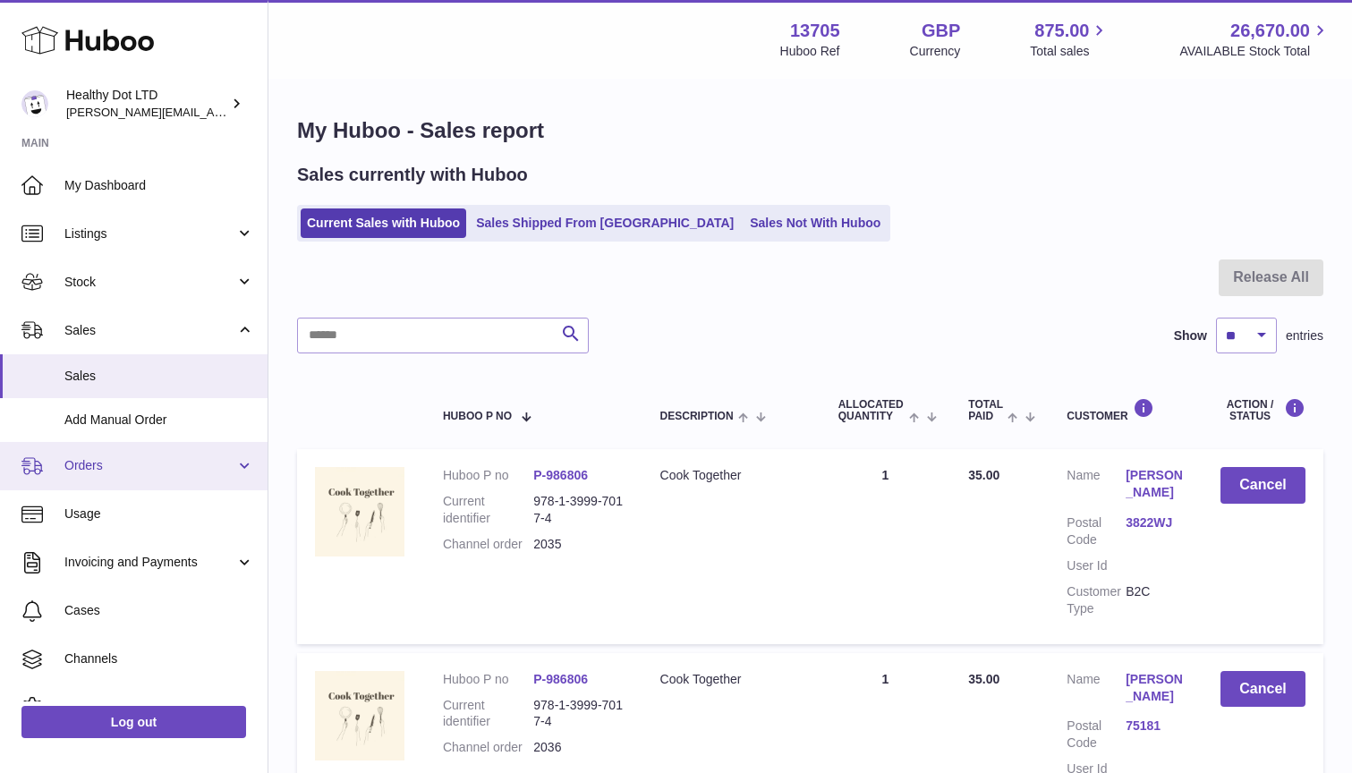
click at [140, 457] on span "Orders" at bounding box center [149, 465] width 171 height 17
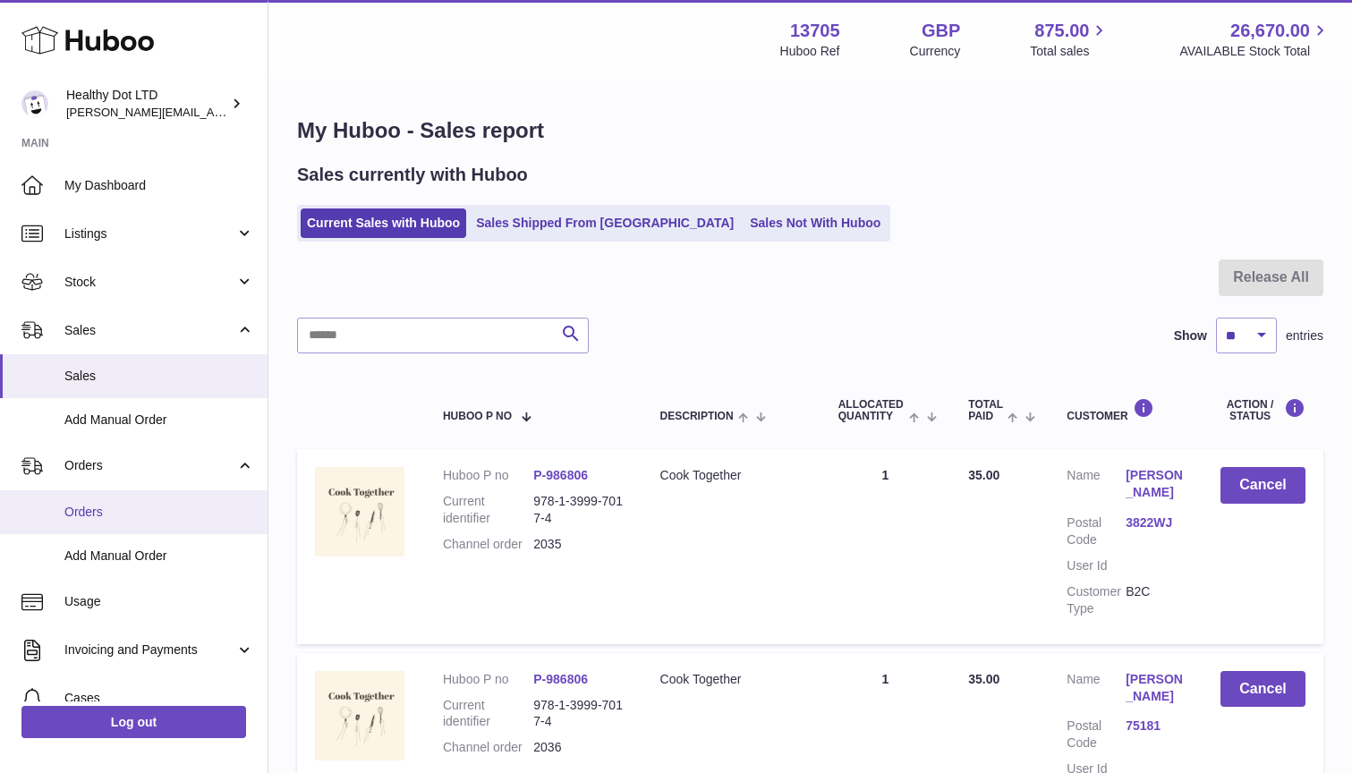
click at [140, 506] on span "Orders" at bounding box center [159, 512] width 190 height 17
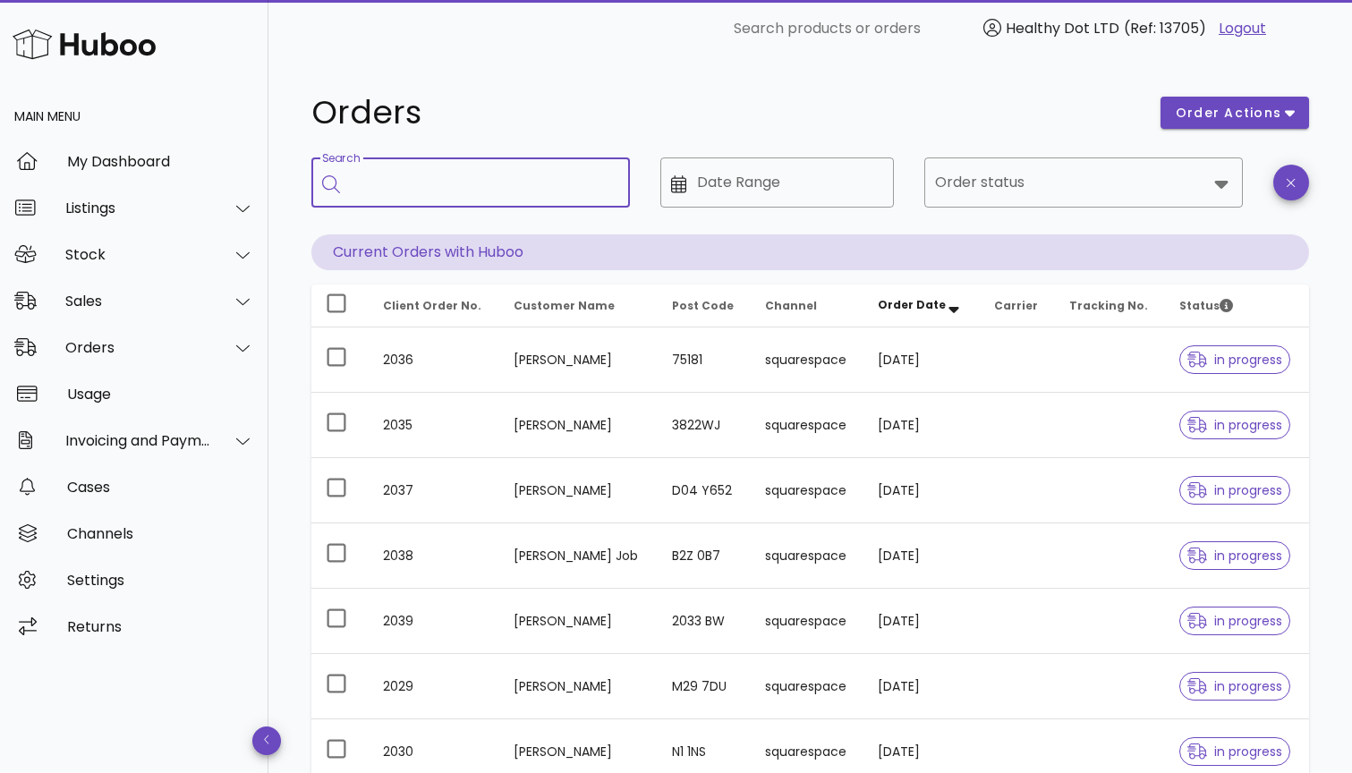
click at [539, 183] on input "Search" at bounding box center [483, 182] width 265 height 29
type input "*"
type input "****"
